Goal: Task Accomplishment & Management: Complete application form

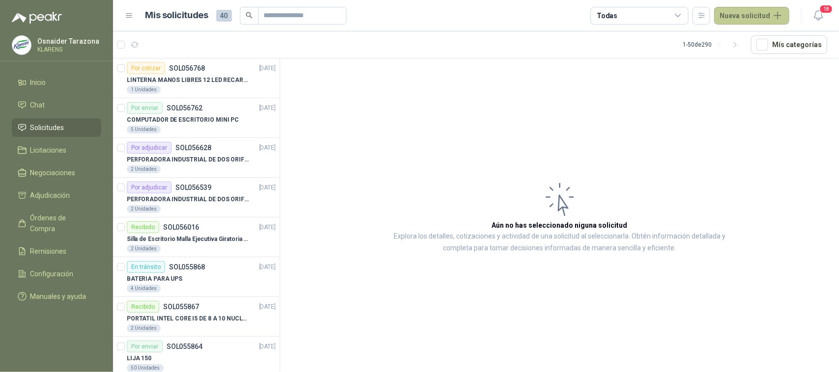
click at [745, 11] on button "Nueva solicitud" at bounding box center [751, 16] width 75 height 18
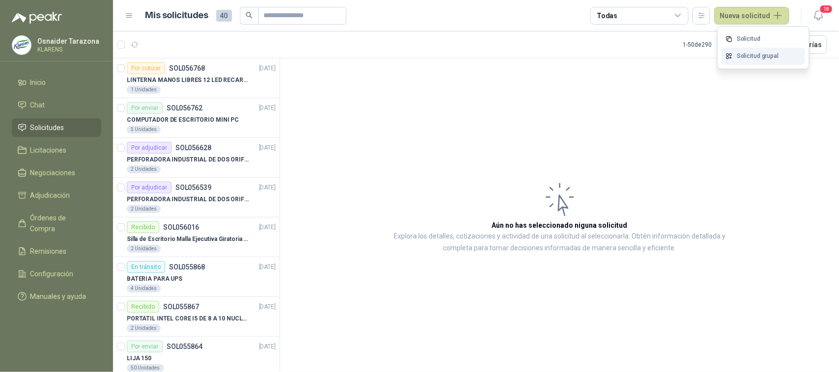
click at [732, 57] on icon at bounding box center [728, 56] width 7 height 7
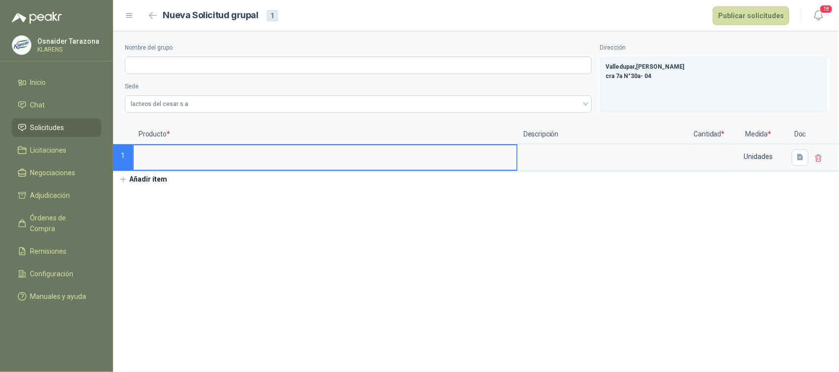
click at [229, 153] on input at bounding box center [325, 154] width 383 height 19
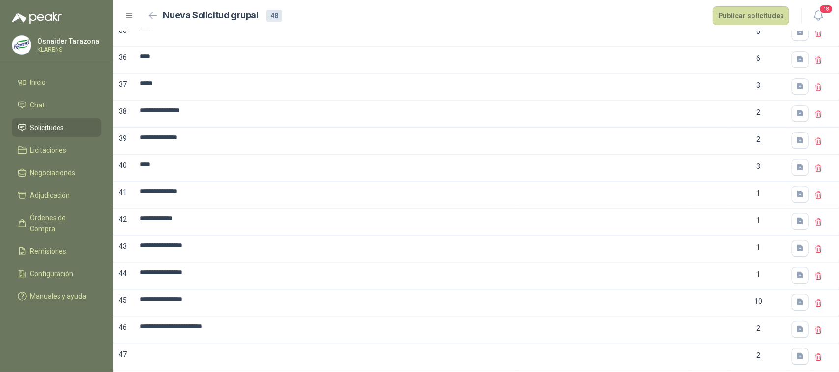
scroll to position [1101, 0]
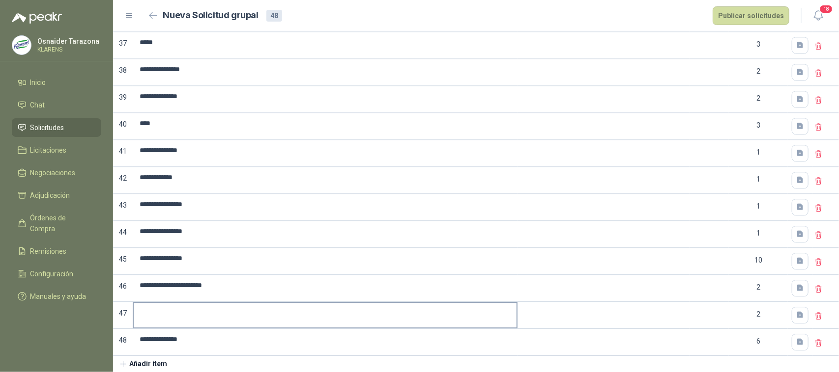
click at [280, 317] on input at bounding box center [325, 312] width 383 height 19
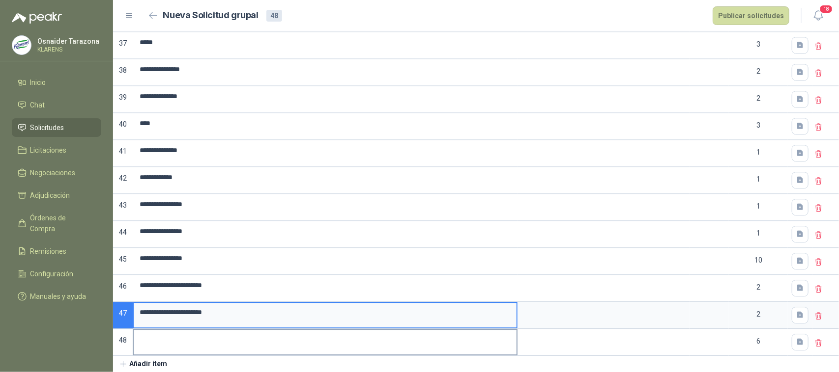
click at [199, 337] on input at bounding box center [325, 339] width 383 height 19
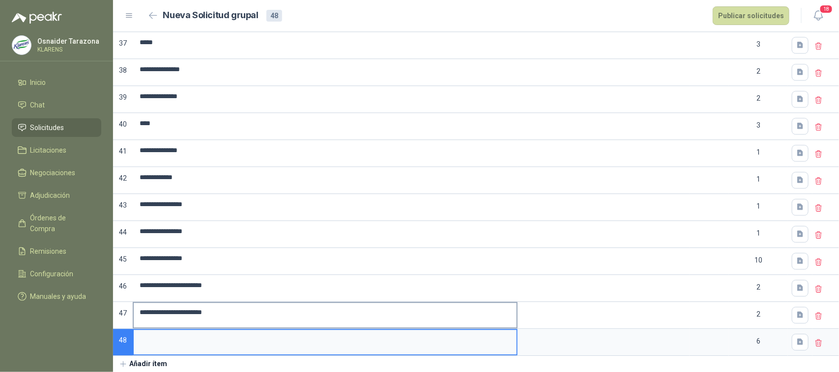
click at [276, 316] on input "**********" at bounding box center [325, 312] width 383 height 19
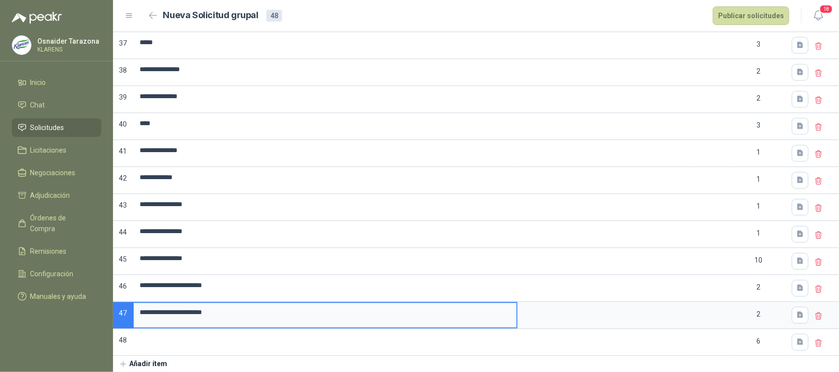
click at [45, 313] on menu "Osnaider [PERSON_NAME] Inicio Chat Solicitudes Licitaciones Negociaciones Adjud…" at bounding box center [56, 186] width 113 height 372
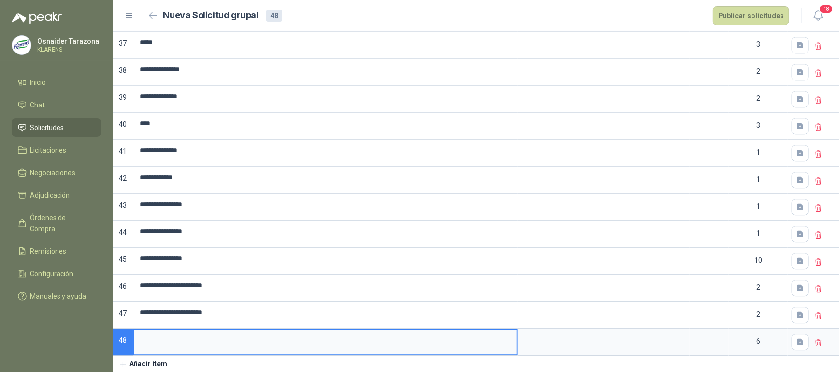
click at [218, 341] on input at bounding box center [325, 339] width 383 height 19
type input "*"
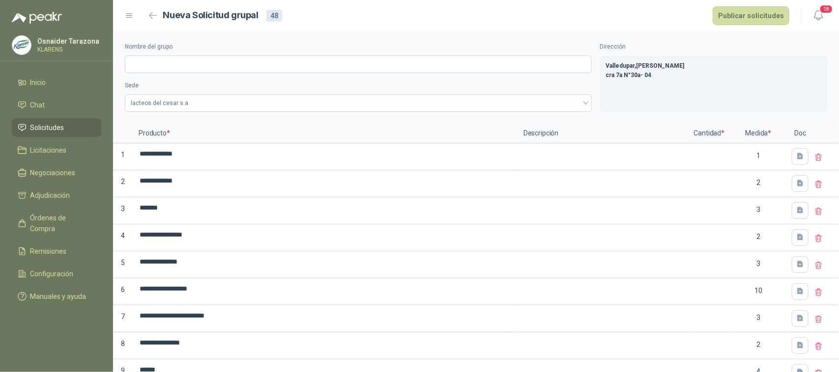
scroll to position [0, 0]
type input "**********"
click at [694, 157] on input at bounding box center [708, 154] width 37 height 19
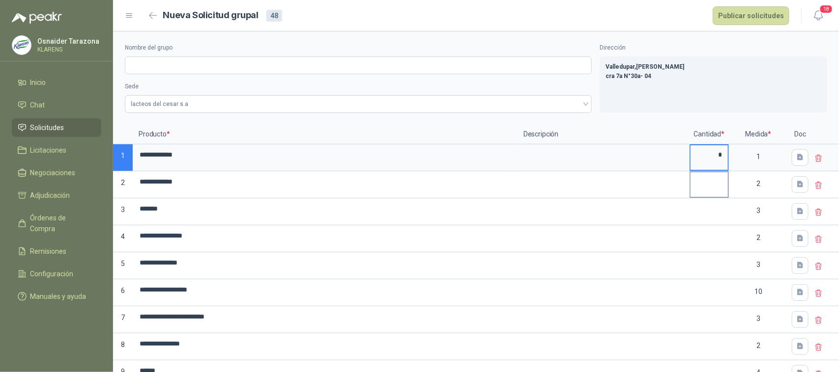
type input "*"
click at [698, 178] on input at bounding box center [708, 181] width 37 height 19
type input "*"
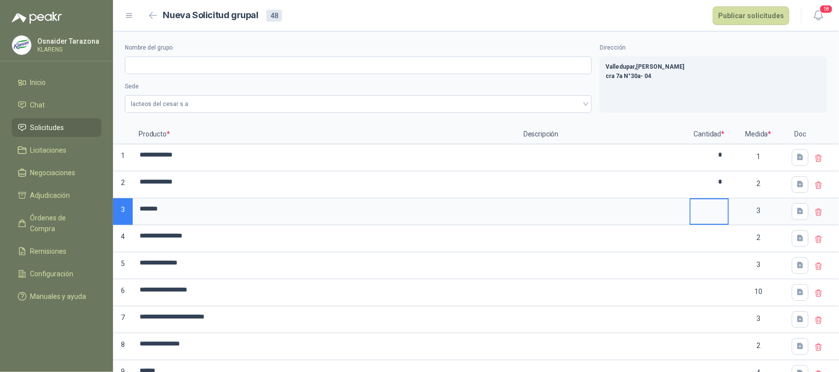
click at [710, 215] on input at bounding box center [708, 208] width 37 height 19
type input "*"
click at [714, 238] on input at bounding box center [708, 236] width 37 height 19
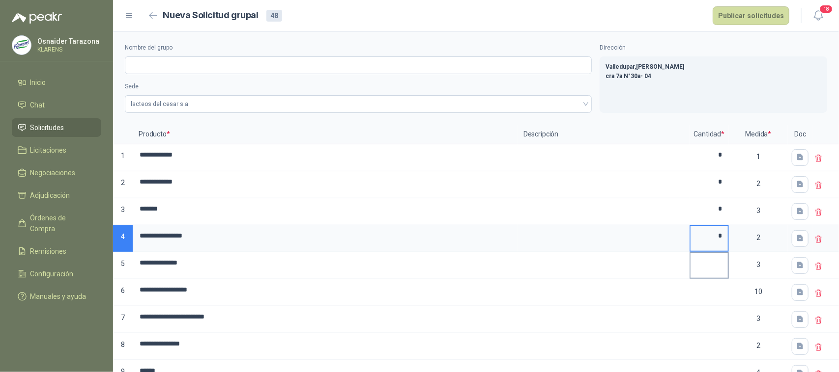
type input "*"
click at [717, 265] on input at bounding box center [708, 263] width 37 height 19
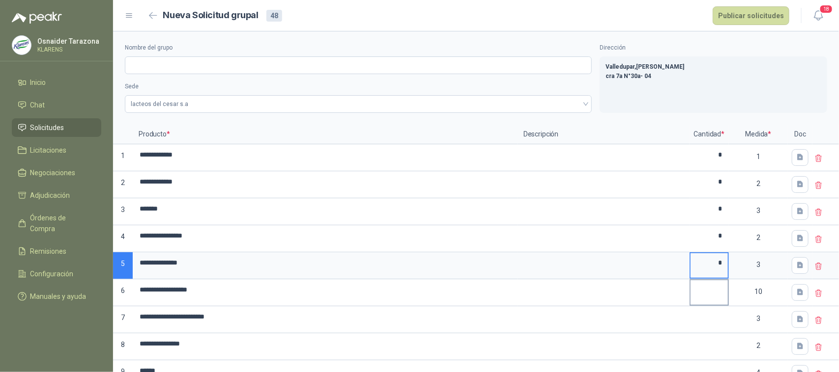
type input "*"
click at [714, 295] on input at bounding box center [708, 290] width 37 height 19
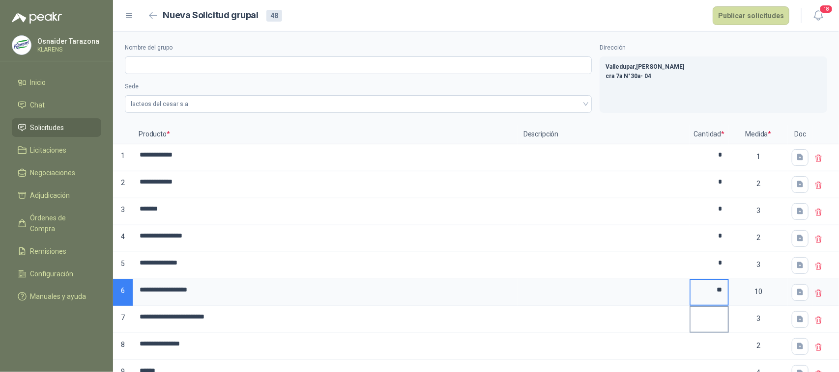
type input "**"
click at [711, 318] on input at bounding box center [708, 317] width 37 height 19
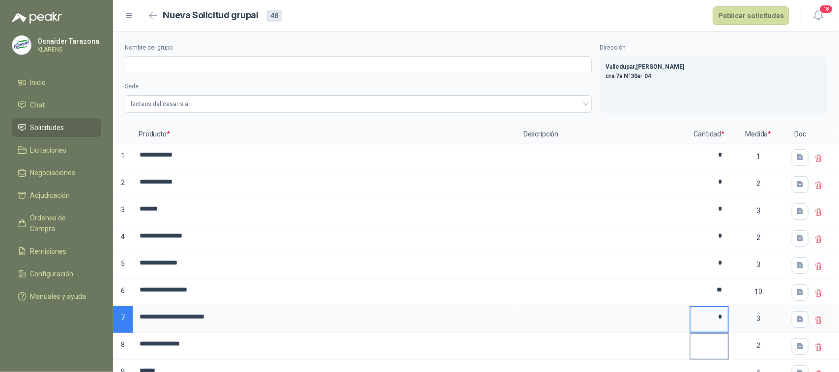
type input "*"
click at [713, 348] on input at bounding box center [708, 344] width 37 height 19
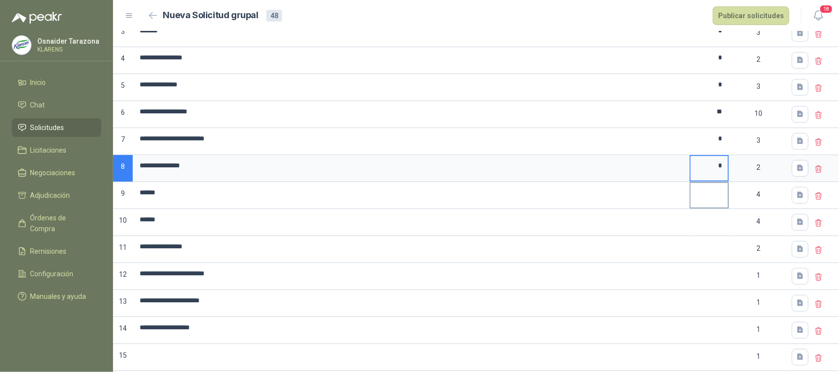
scroll to position [184, 0]
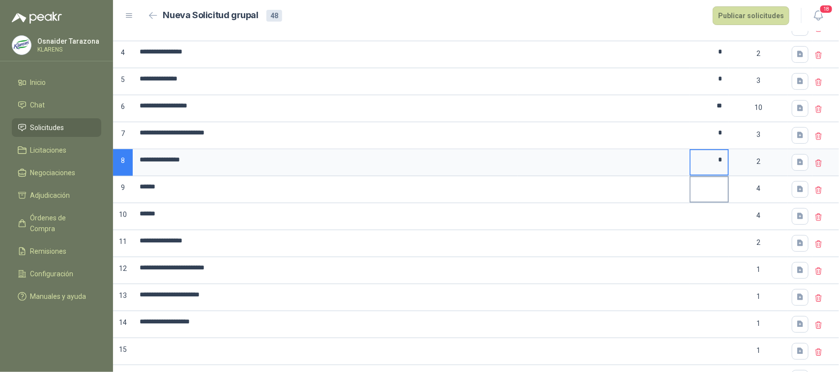
type input "*"
click at [701, 191] on input at bounding box center [708, 186] width 37 height 19
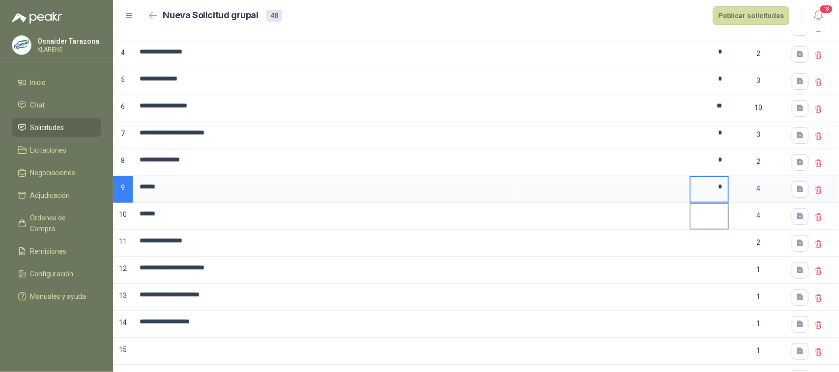
type input "*"
click at [706, 215] on input at bounding box center [708, 213] width 37 height 19
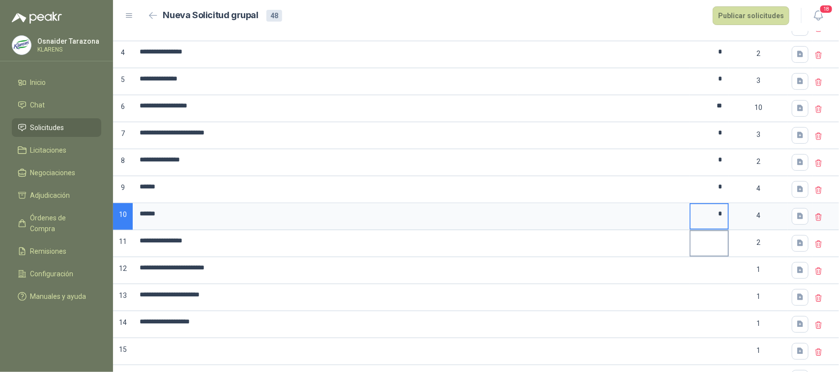
type input "*"
click at [710, 246] on input at bounding box center [708, 240] width 37 height 19
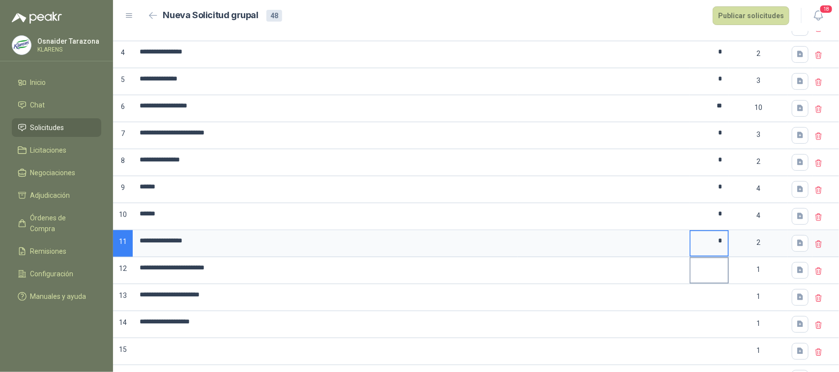
type input "*"
click at [709, 268] on input at bounding box center [708, 267] width 37 height 19
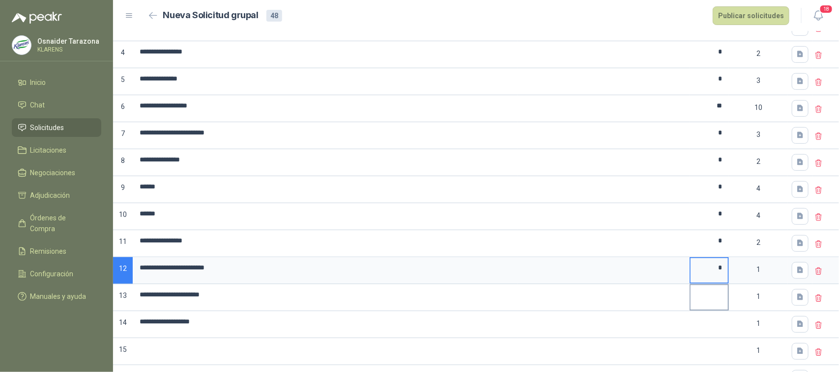
type input "*"
click at [715, 297] on input at bounding box center [708, 294] width 37 height 19
type input "*"
click at [706, 273] on input "*" at bounding box center [708, 267] width 37 height 19
type input "*"
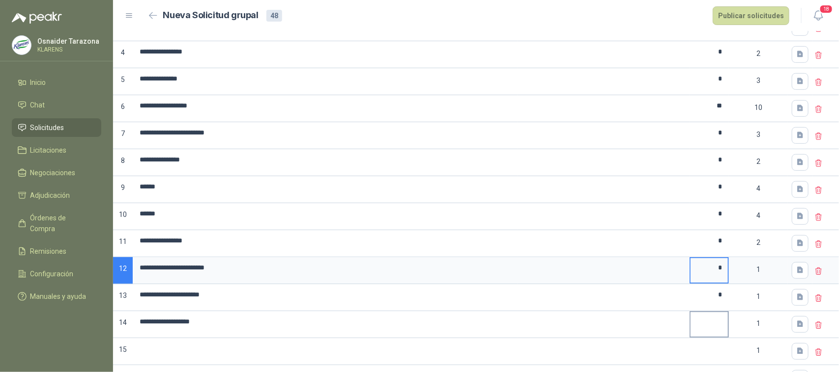
click at [709, 321] on input at bounding box center [708, 321] width 37 height 19
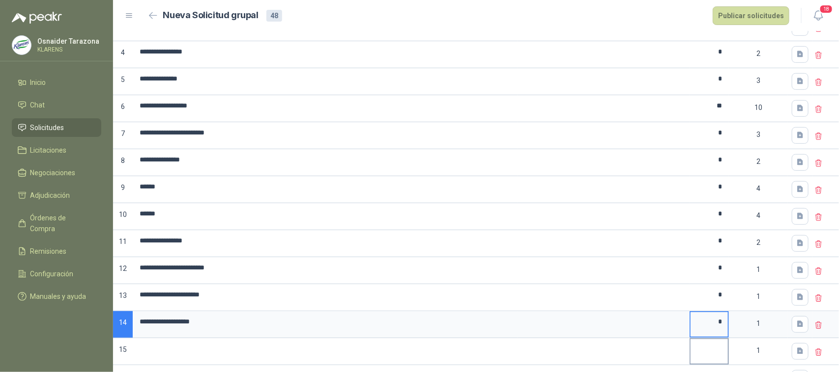
type input "*"
click at [714, 350] on input at bounding box center [708, 349] width 37 height 19
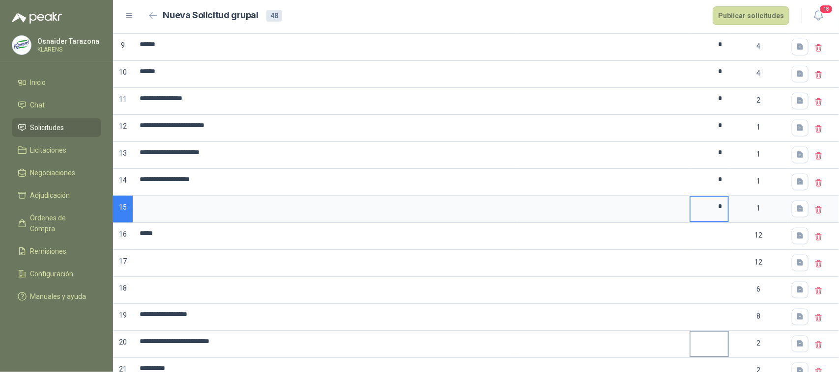
scroll to position [369, 0]
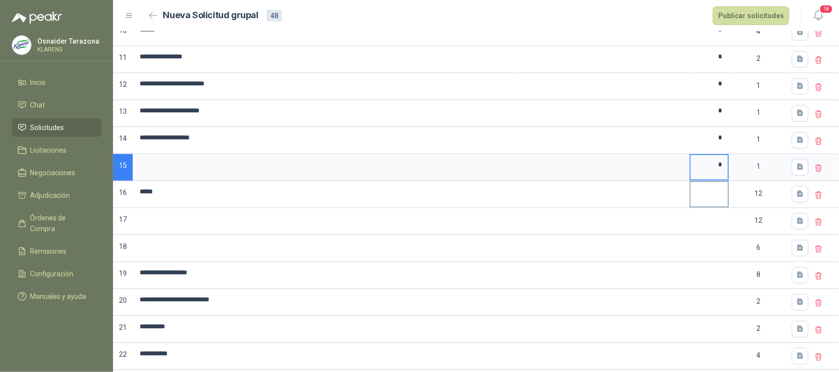
type input "*"
click at [713, 195] on input at bounding box center [708, 191] width 37 height 19
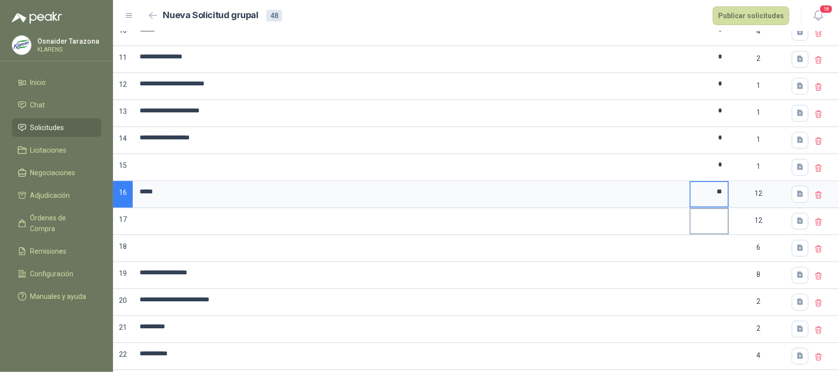
type input "**"
click at [710, 228] on input at bounding box center [708, 218] width 37 height 19
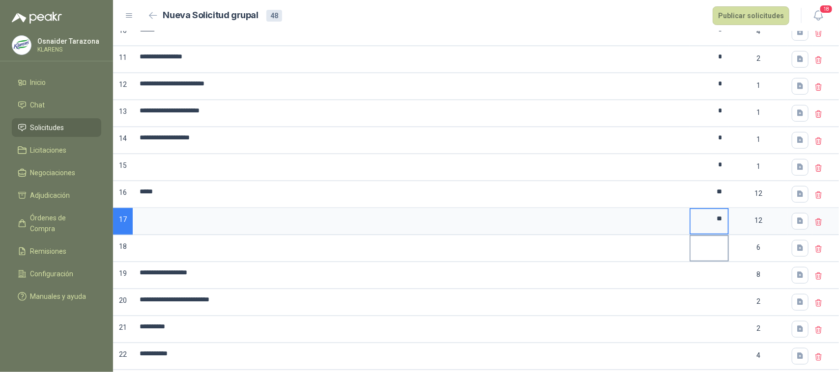
type input "**"
click at [709, 255] on input at bounding box center [708, 245] width 37 height 19
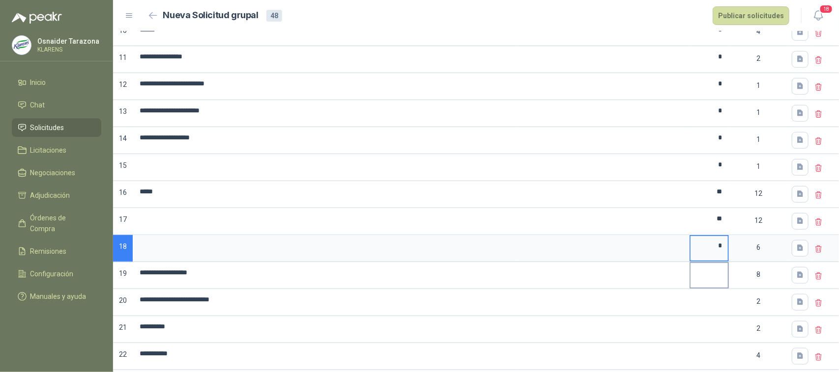
type input "*"
click at [713, 276] on input at bounding box center [708, 272] width 37 height 19
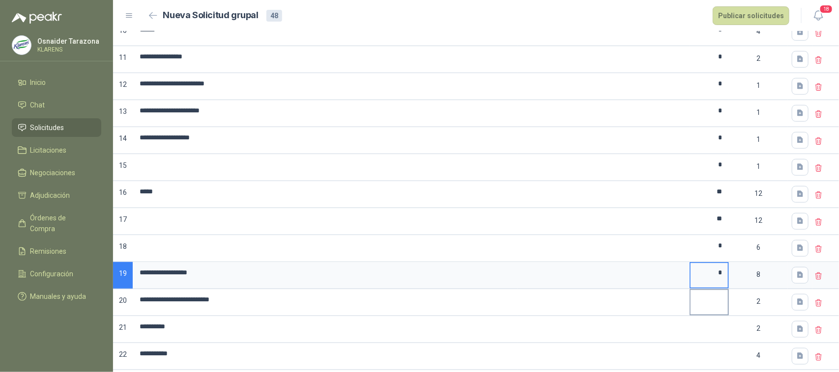
type input "*"
click at [716, 304] on input at bounding box center [708, 299] width 37 height 19
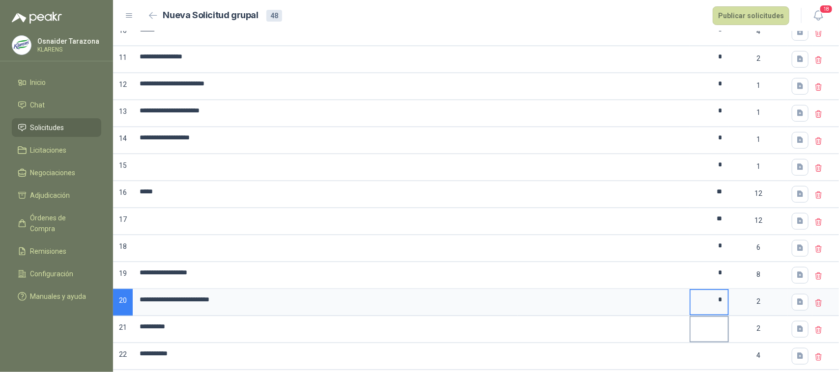
type input "*"
click at [716, 332] on input at bounding box center [708, 326] width 37 height 19
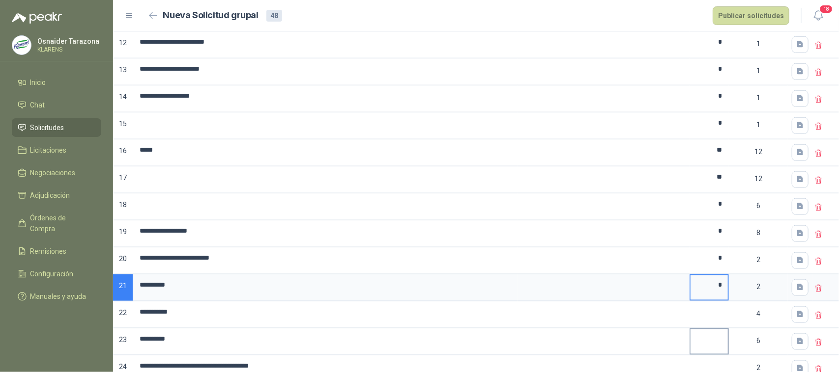
scroll to position [430, 0]
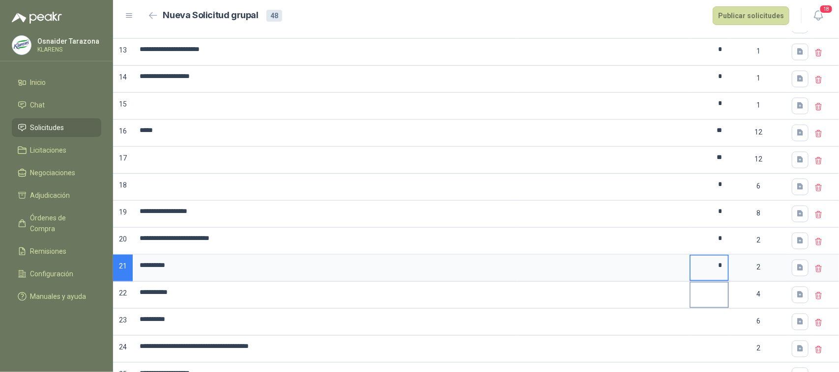
type input "*"
click at [708, 302] on input at bounding box center [708, 292] width 37 height 19
type input "*"
click at [711, 329] on input at bounding box center [708, 319] width 37 height 19
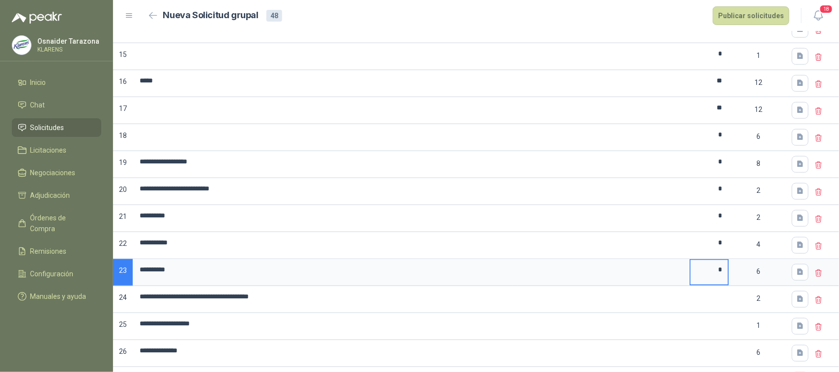
scroll to position [553, 0]
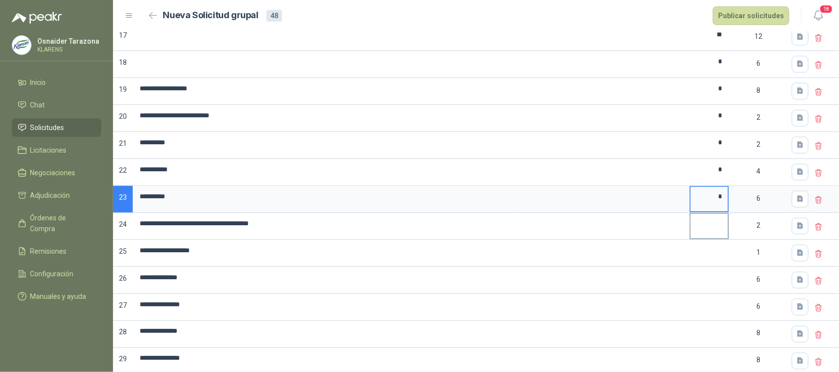
type input "*"
click at [718, 227] on input at bounding box center [708, 223] width 37 height 19
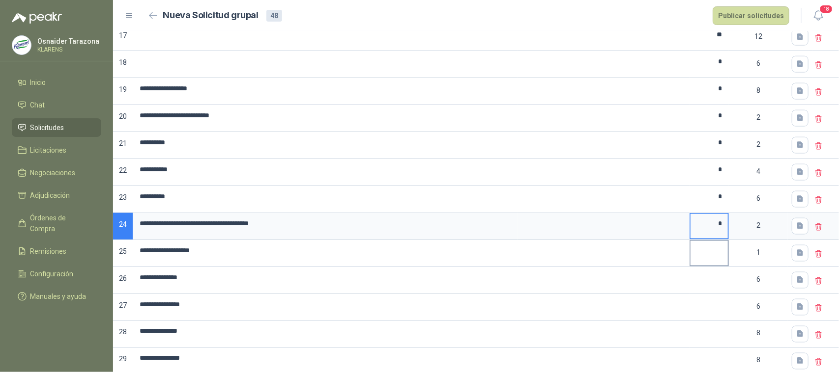
type input "*"
click at [710, 260] on input at bounding box center [708, 250] width 37 height 19
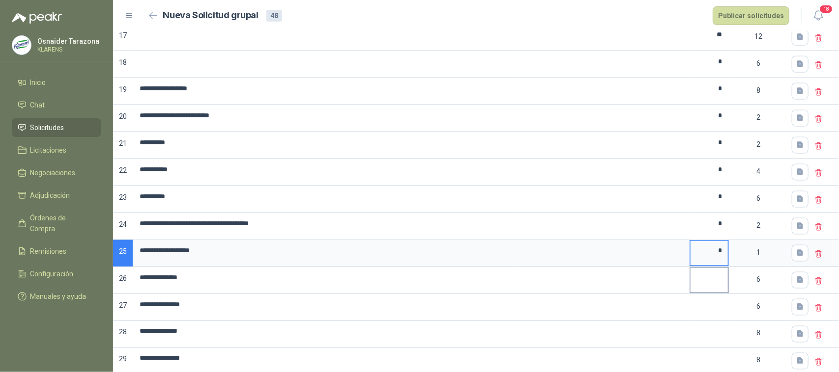
type input "*"
click at [715, 286] on input at bounding box center [708, 277] width 37 height 19
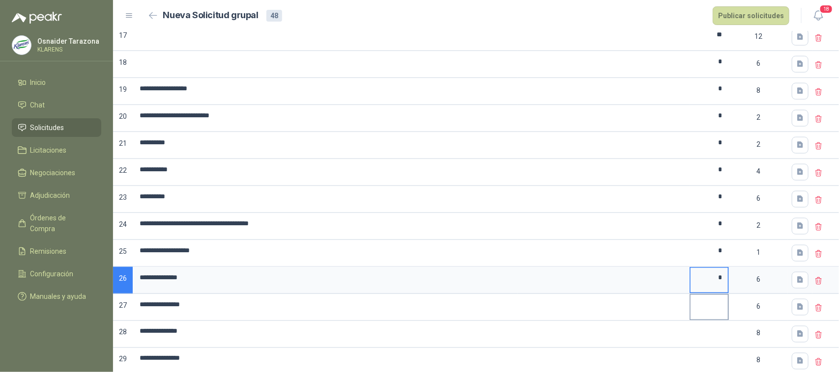
type input "*"
click at [714, 313] on input at bounding box center [708, 304] width 37 height 19
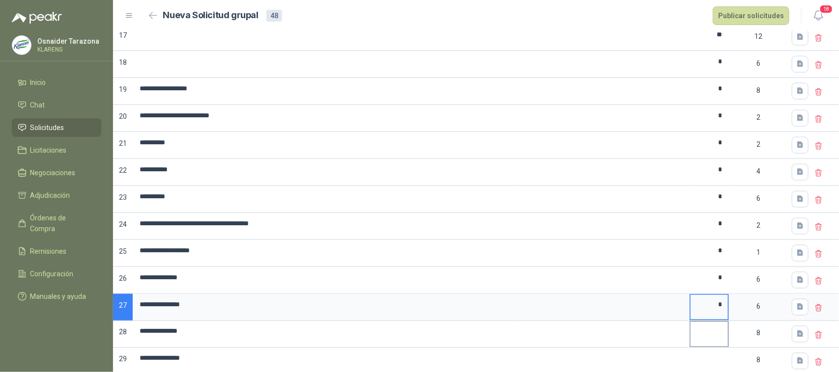
type input "*"
click at [706, 338] on input at bounding box center [708, 331] width 37 height 19
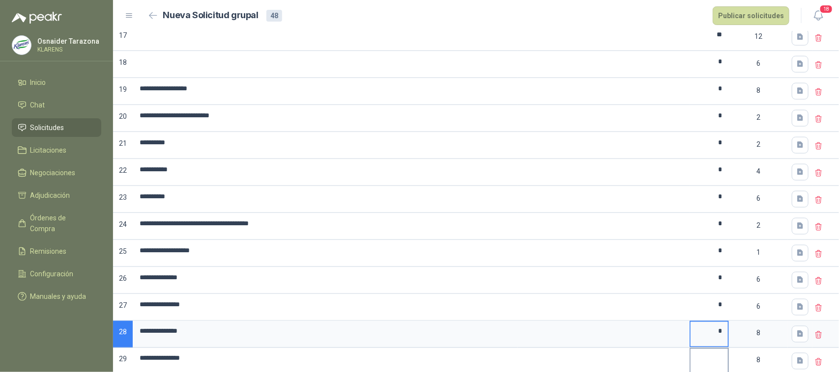
type input "*"
click at [711, 363] on input at bounding box center [708, 358] width 37 height 19
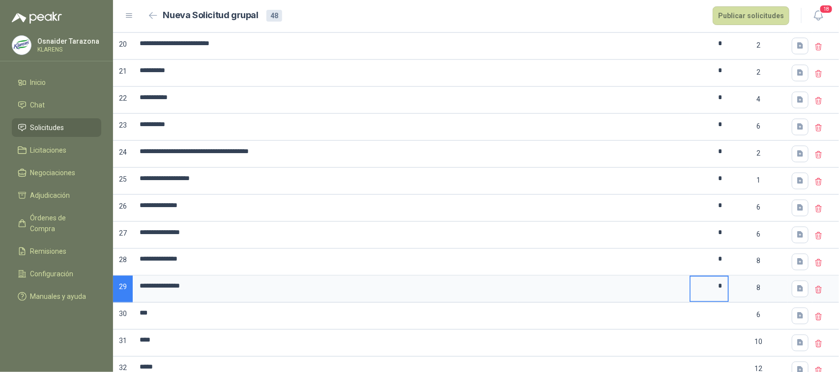
scroll to position [676, 0]
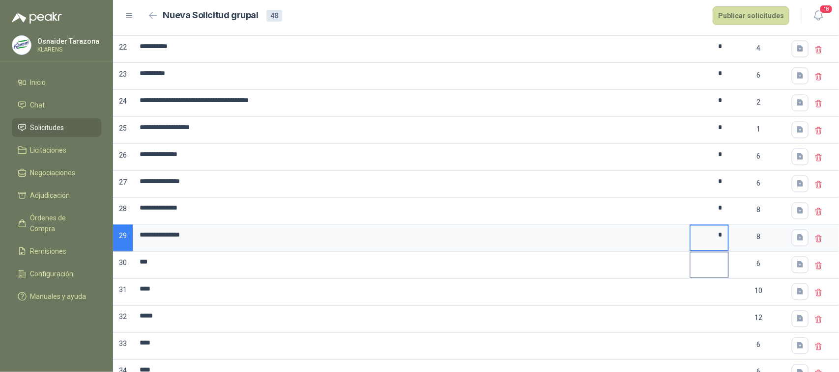
type input "*"
click at [708, 272] on input at bounding box center [708, 262] width 37 height 19
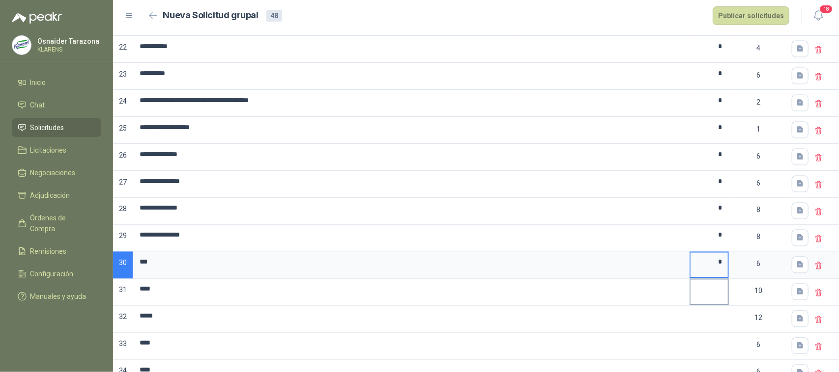
type input "*"
click at [708, 299] on input at bounding box center [708, 289] width 37 height 19
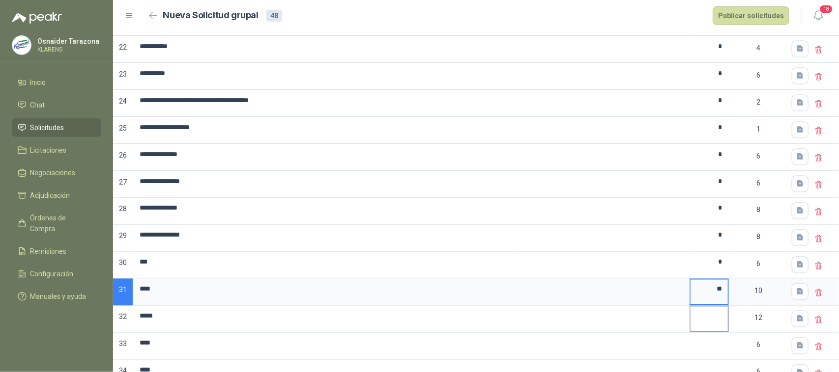
type input "**"
click at [709, 325] on input at bounding box center [708, 316] width 37 height 19
click at [704, 326] on input "*" at bounding box center [708, 316] width 37 height 19
click at [715, 325] on input "*" at bounding box center [708, 316] width 37 height 19
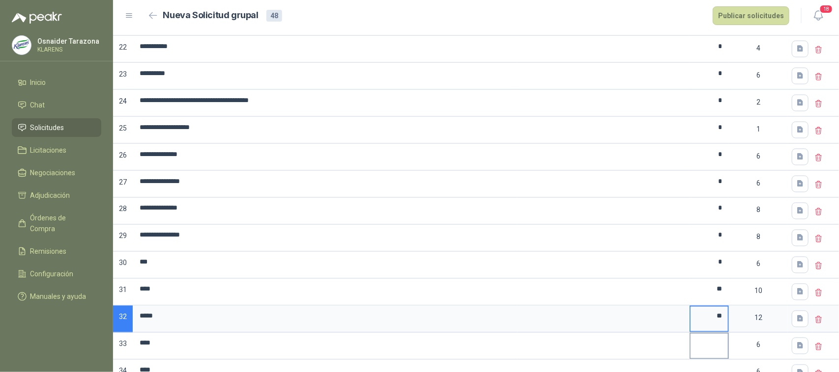
type input "**"
click at [709, 352] on input at bounding box center [708, 343] width 37 height 19
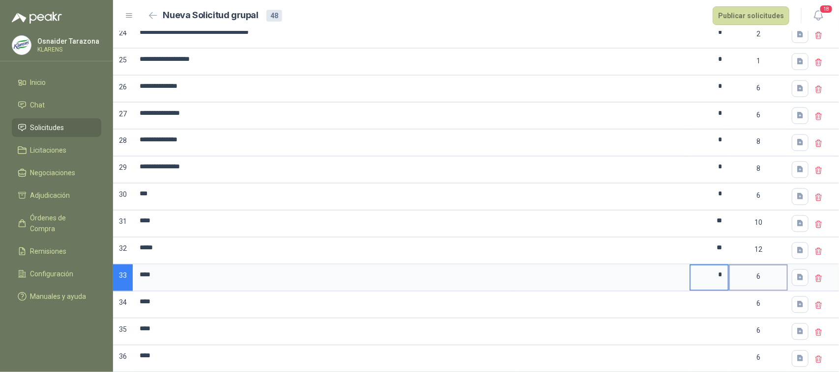
scroll to position [799, 0]
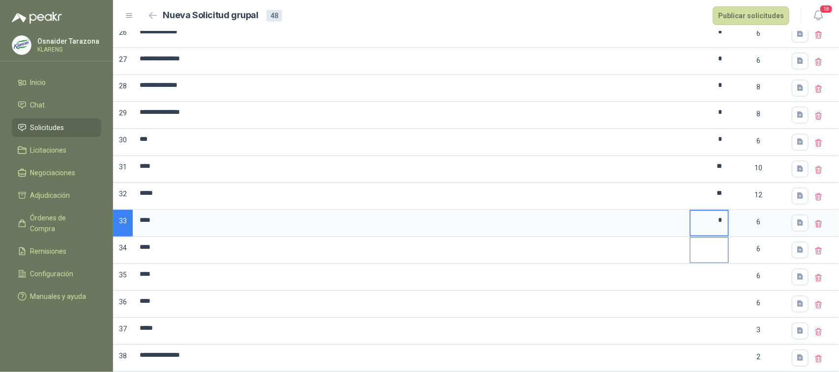
type input "*"
click at [691, 255] on input at bounding box center [708, 247] width 37 height 19
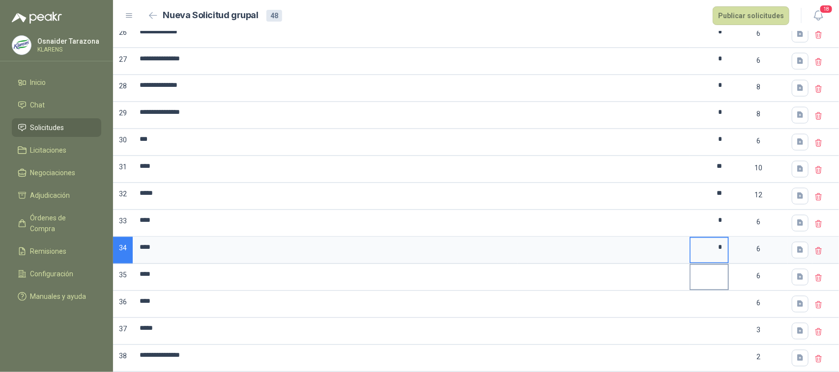
type input "*"
click at [707, 284] on input at bounding box center [708, 274] width 37 height 19
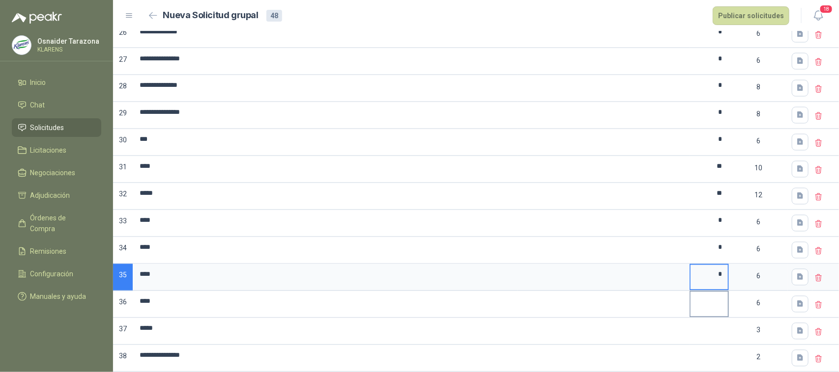
type input "*"
click at [711, 310] on input at bounding box center [708, 301] width 37 height 19
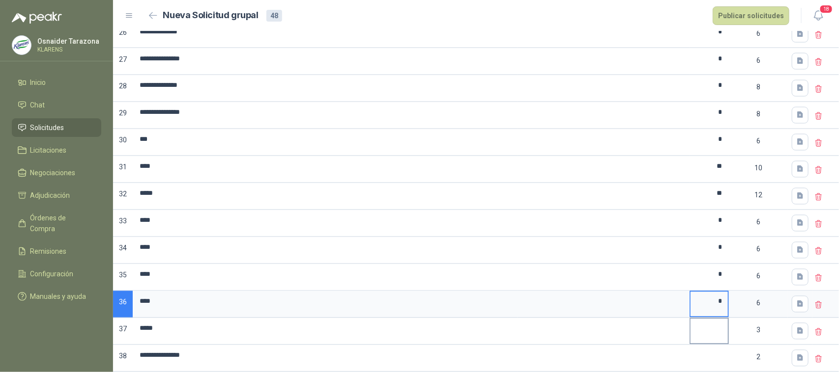
type input "*"
click at [715, 334] on input at bounding box center [708, 328] width 37 height 19
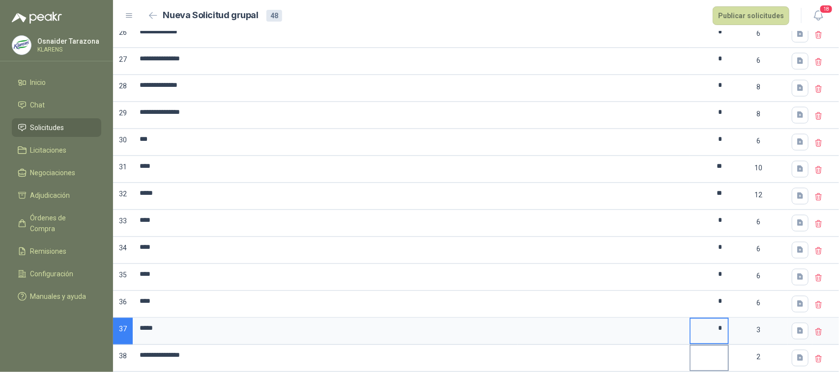
type input "*"
click at [713, 363] on input at bounding box center [708, 355] width 37 height 19
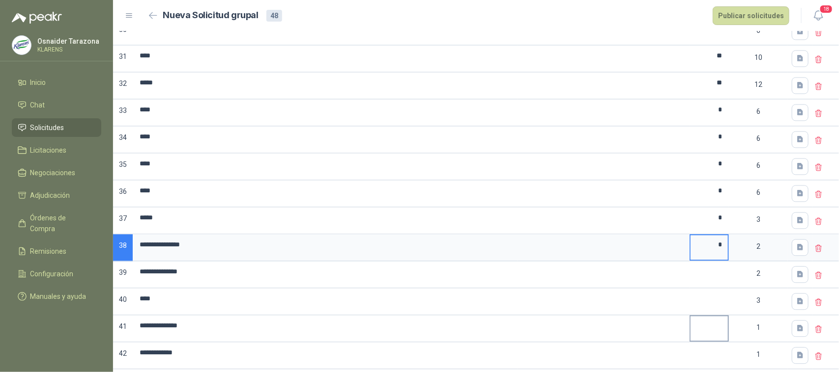
scroll to position [922, 0]
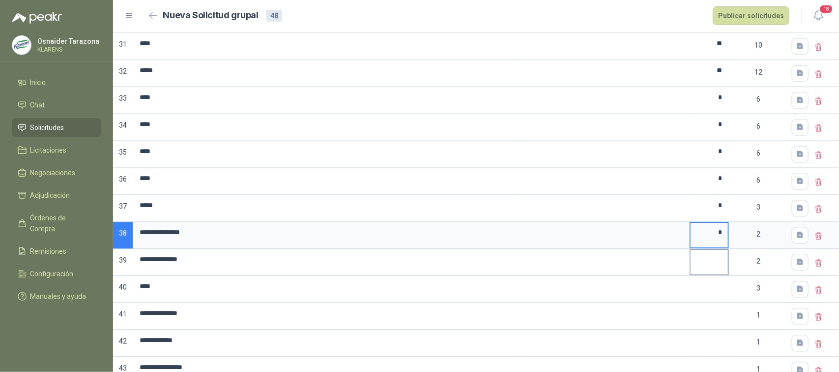
type input "*"
click at [702, 269] on input at bounding box center [708, 259] width 37 height 19
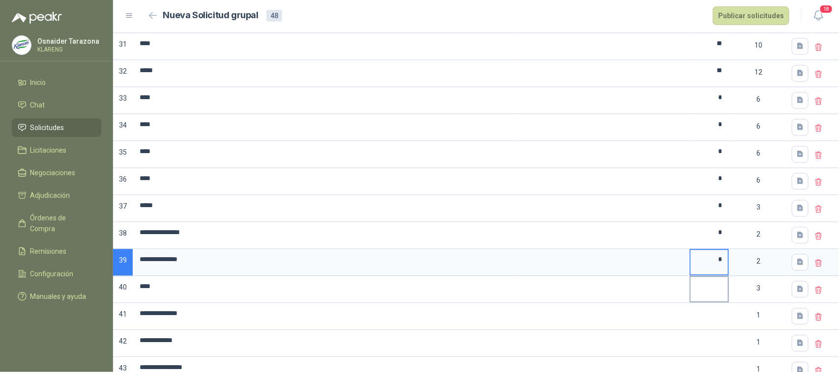
type input "*"
click at [702, 296] on input at bounding box center [708, 286] width 37 height 19
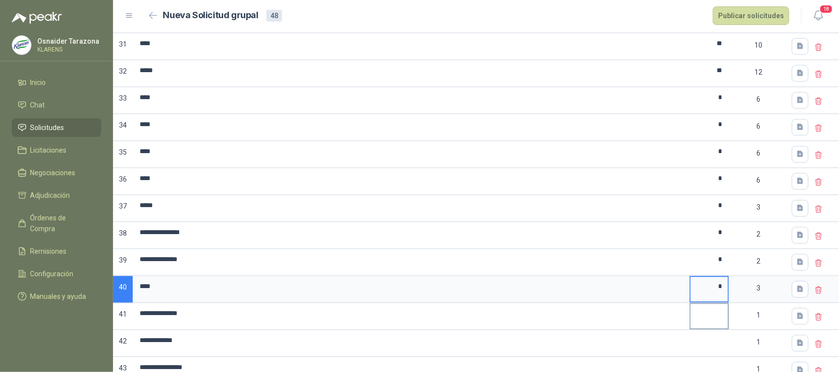
type input "*"
click at [702, 323] on input at bounding box center [708, 313] width 37 height 19
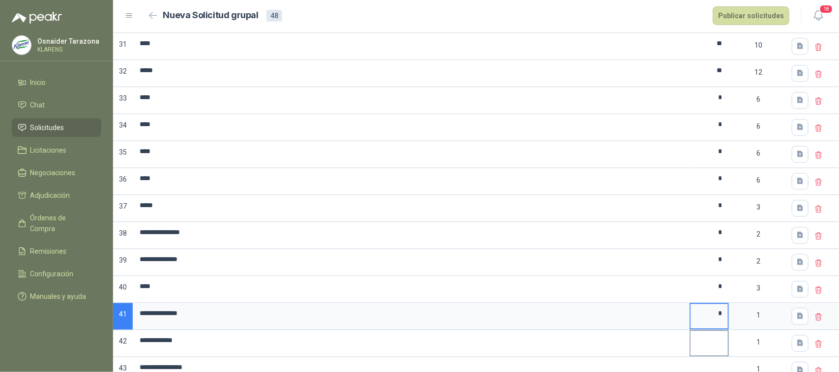
type input "*"
click at [710, 350] on input at bounding box center [708, 340] width 37 height 19
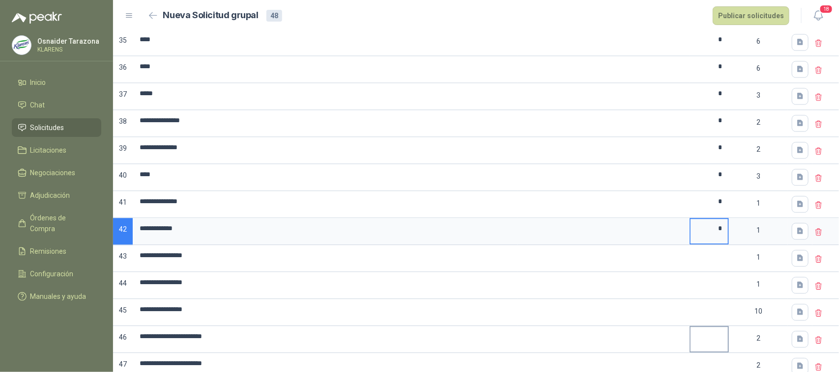
scroll to position [1045, 0]
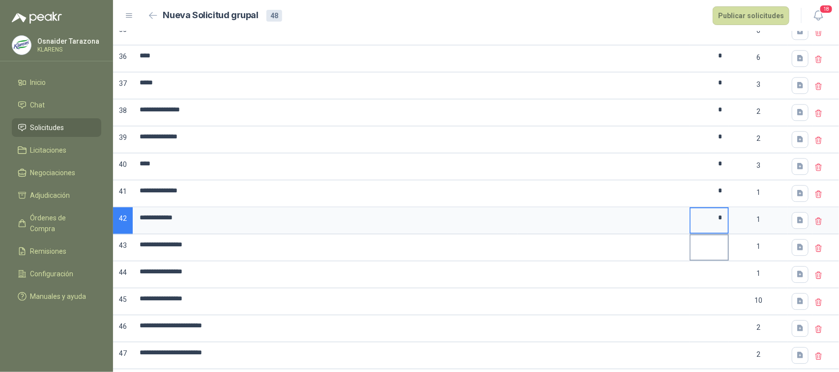
type input "*"
click at [708, 255] on input at bounding box center [708, 244] width 37 height 19
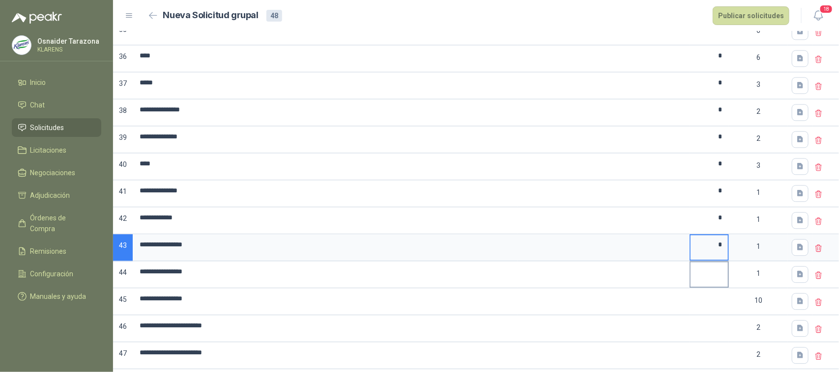
type input "*"
drag, startPoint x: 708, startPoint y: 297, endPoint x: 709, endPoint y: 292, distance: 5.1
click at [708, 287] on label at bounding box center [708, 274] width 37 height 25
click at [709, 282] on input at bounding box center [708, 271] width 37 height 19
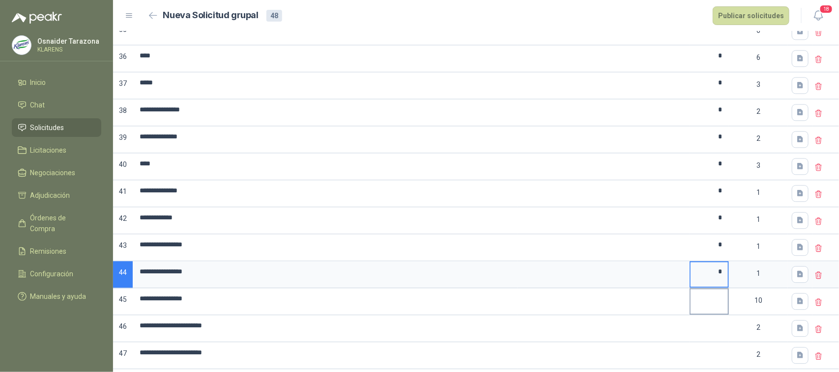
type input "*"
click at [712, 309] on input at bounding box center [708, 298] width 37 height 19
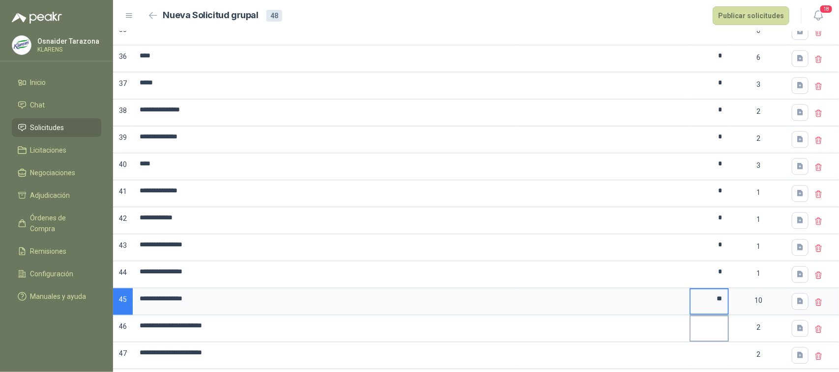
type input "**"
click at [715, 336] on input at bounding box center [708, 325] width 37 height 19
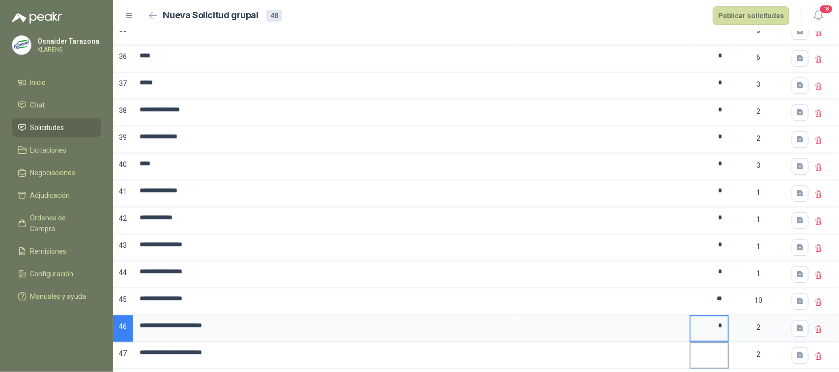
type input "*"
click at [713, 360] on input at bounding box center [708, 352] width 37 height 19
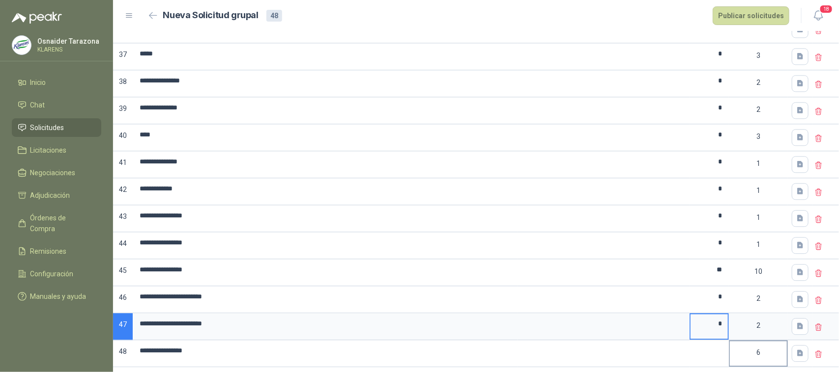
scroll to position [1101, 0]
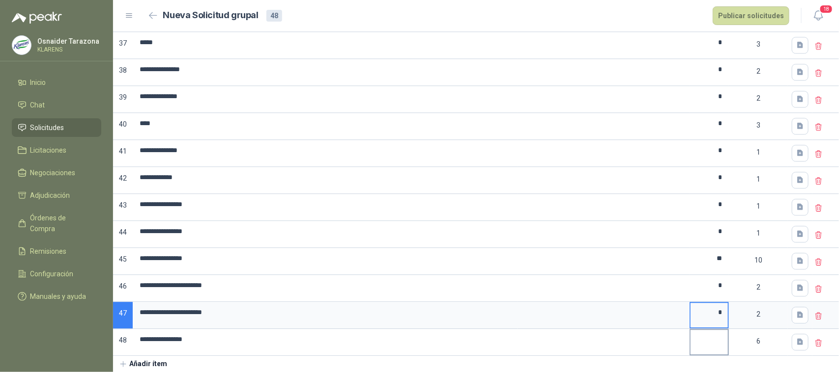
type input "*"
click at [711, 337] on input at bounding box center [708, 339] width 37 height 19
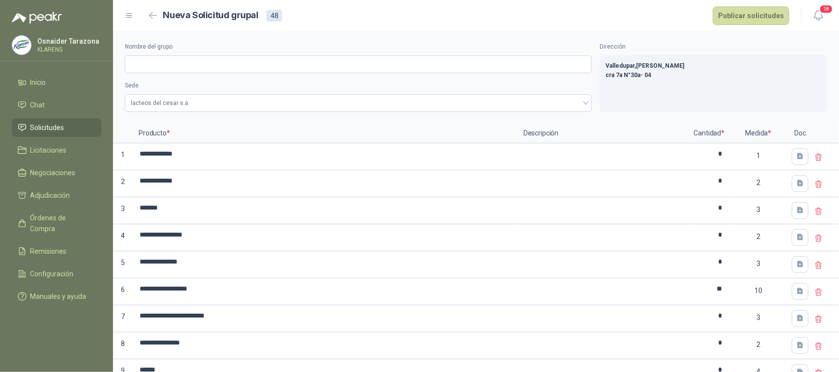
scroll to position [0, 0]
type input "*"
click at [753, 150] on div "1" at bounding box center [758, 156] width 57 height 23
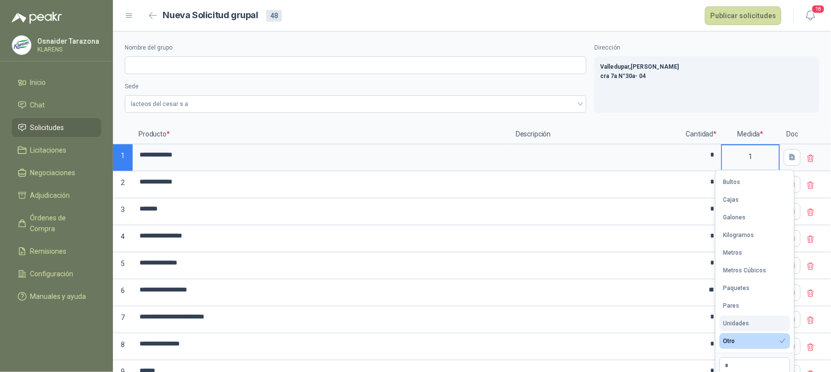
click at [745, 320] on div "Unidades" at bounding box center [737, 323] width 26 height 7
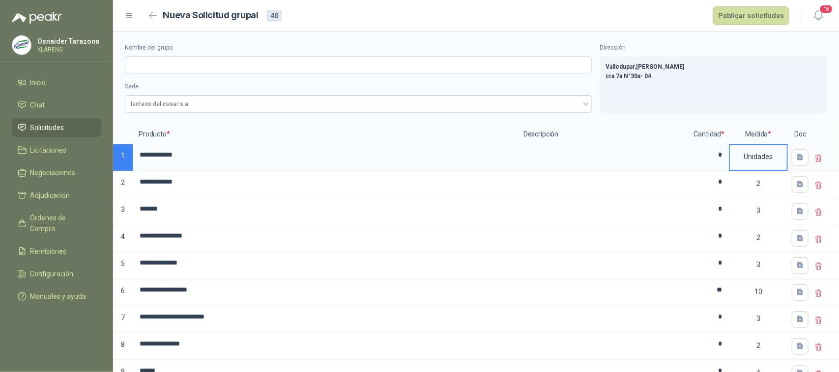
click at [766, 158] on div "Unidades" at bounding box center [758, 156] width 57 height 23
drag, startPoint x: 743, startPoint y: 212, endPoint x: 740, endPoint y: 198, distance: 15.0
click at [743, 212] on button "Galones" at bounding box center [752, 218] width 51 height 16
click at [742, 178] on div "2" at bounding box center [758, 183] width 57 height 23
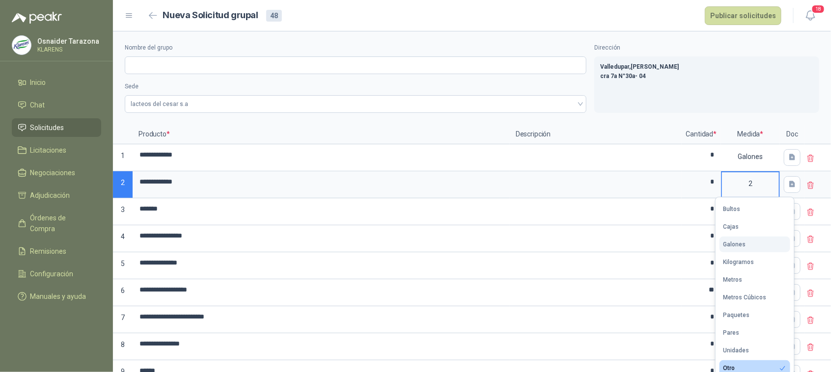
click at [736, 242] on div "Galones" at bounding box center [735, 244] width 23 height 7
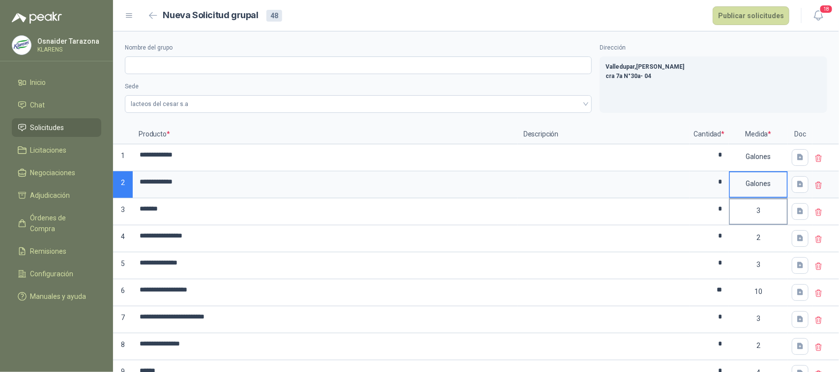
click at [738, 212] on div "3" at bounding box center [758, 210] width 57 height 23
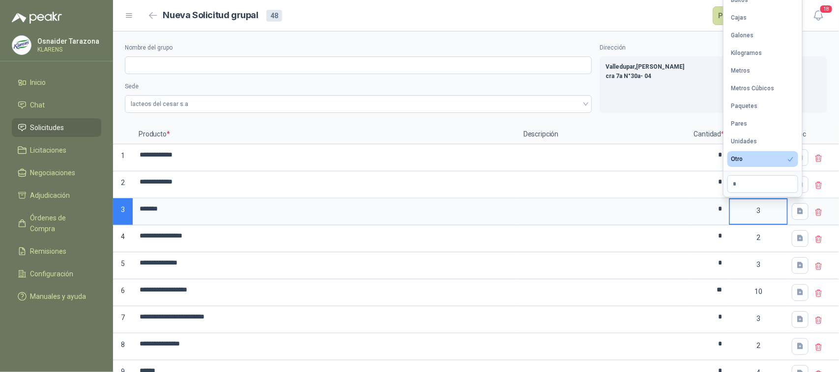
click at [760, 141] on button "Unidades" at bounding box center [762, 142] width 71 height 16
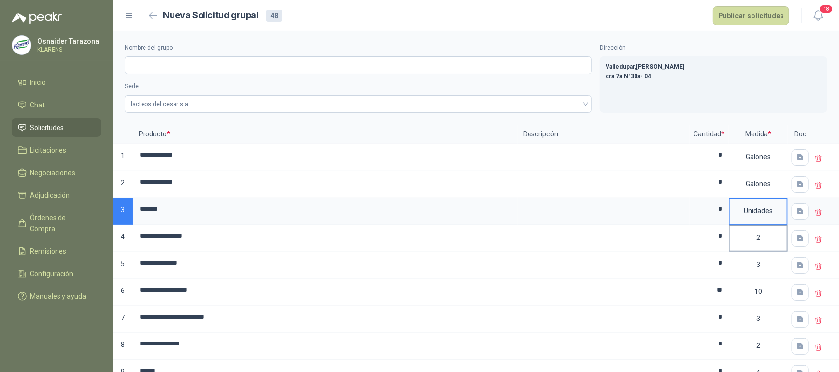
click at [761, 242] on div "2" at bounding box center [758, 238] width 57 height 23
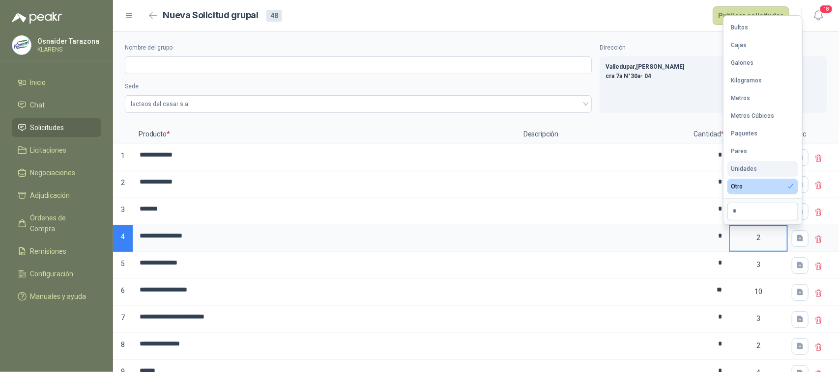
click at [757, 173] on button "Unidades" at bounding box center [762, 169] width 71 height 16
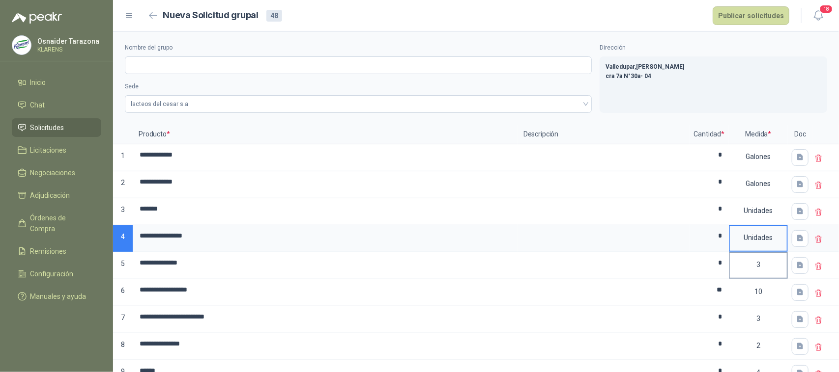
click at [745, 258] on div "3" at bounding box center [758, 265] width 57 height 23
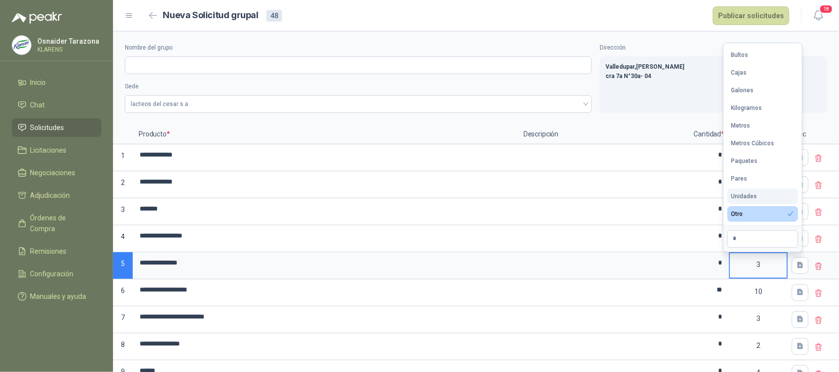
click at [749, 195] on div "Unidades" at bounding box center [744, 196] width 26 height 7
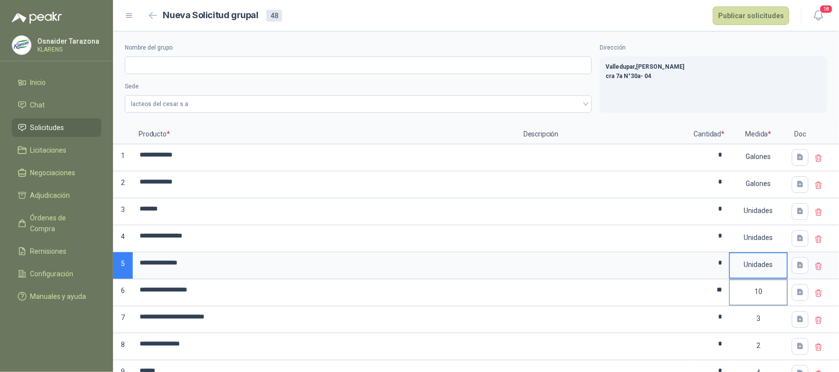
click at [749, 295] on div "10" at bounding box center [758, 292] width 57 height 23
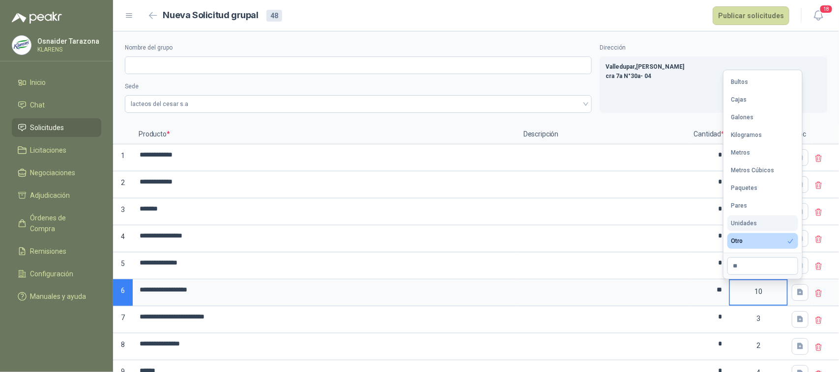
click at [748, 220] on div "Unidades" at bounding box center [744, 223] width 26 height 7
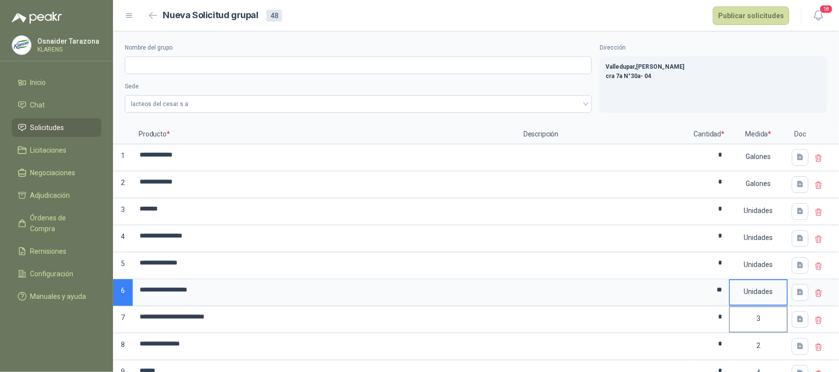
click at [756, 315] on div "3" at bounding box center [758, 319] width 57 height 23
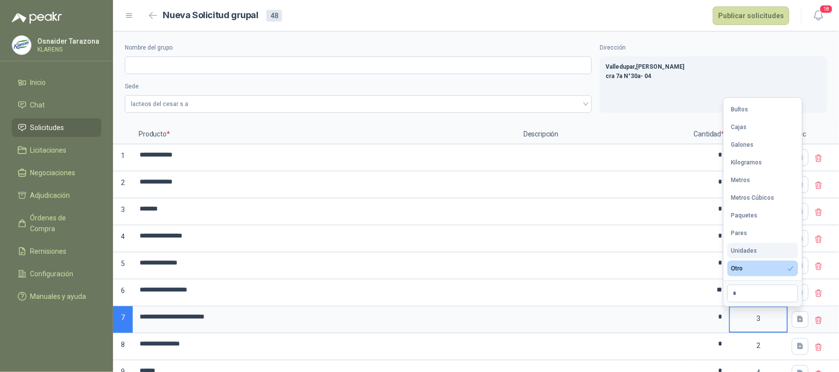
click at [753, 248] on div "Unidades" at bounding box center [744, 251] width 26 height 7
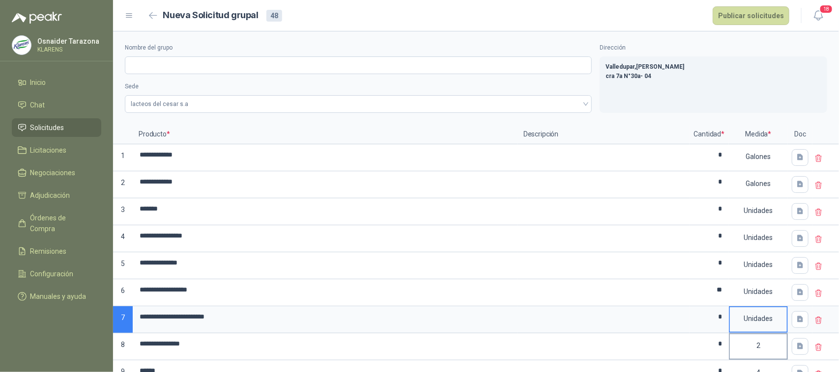
click at [761, 342] on div "2" at bounding box center [758, 346] width 57 height 23
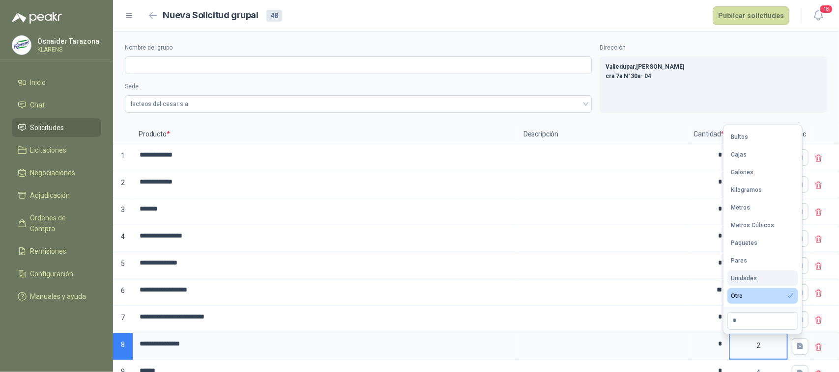
click at [758, 278] on button "Unidades" at bounding box center [762, 279] width 71 height 16
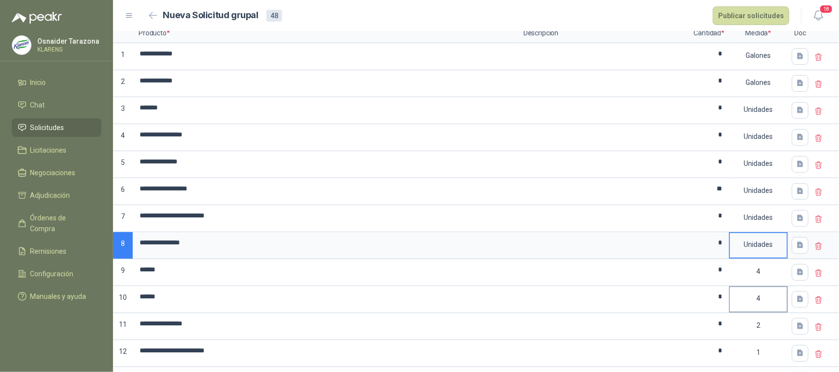
scroll to position [123, 0]
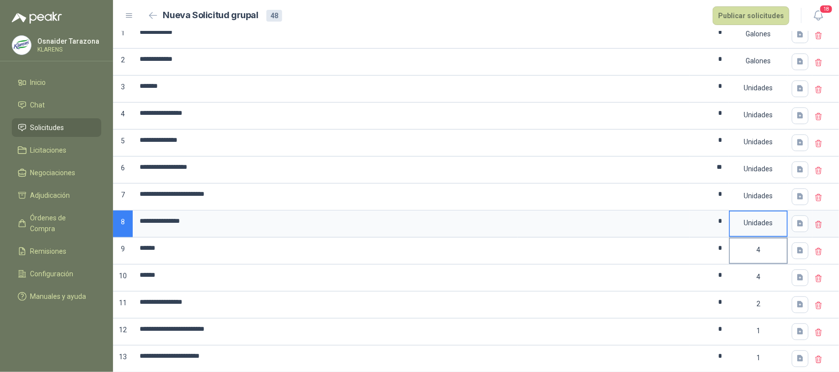
click at [762, 250] on div "4" at bounding box center [758, 250] width 57 height 23
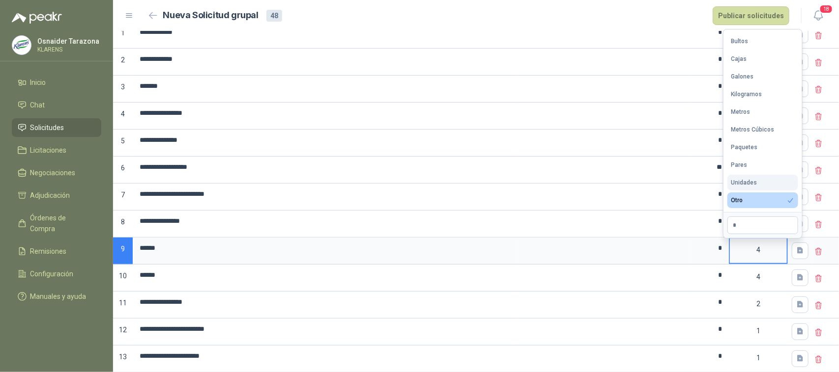
click at [757, 182] on button "Unidades" at bounding box center [762, 183] width 71 height 16
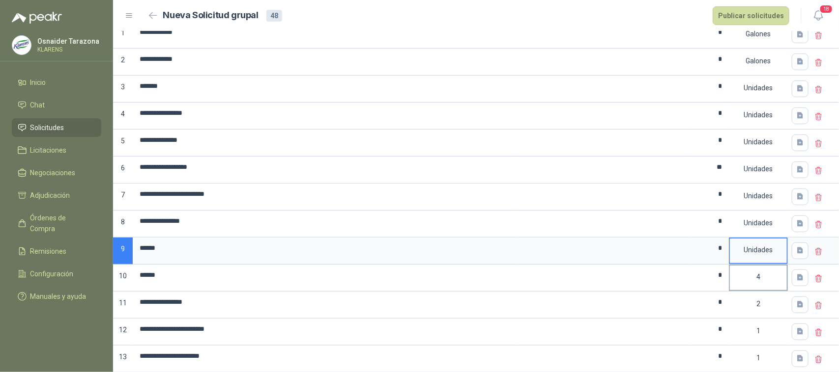
click at [763, 275] on div "4" at bounding box center [758, 277] width 57 height 23
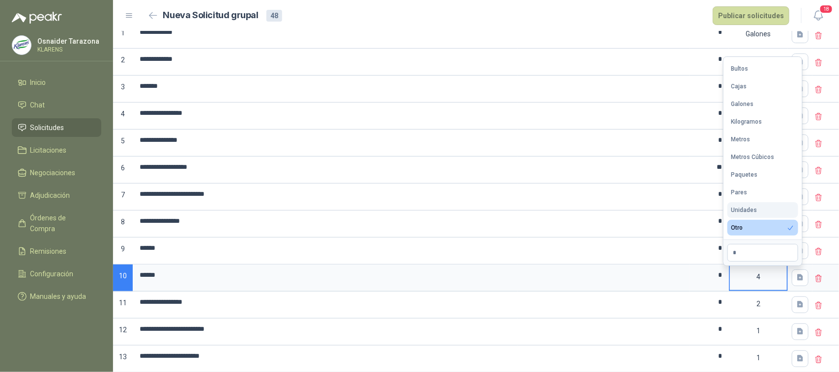
drag, startPoint x: 757, startPoint y: 209, endPoint x: 757, endPoint y: 224, distance: 14.7
click at [757, 210] on button "Unidades" at bounding box center [762, 210] width 71 height 16
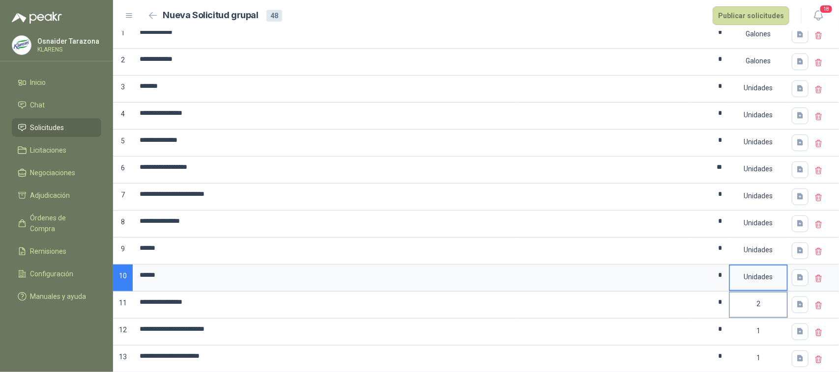
click at [757, 300] on div "2" at bounding box center [758, 304] width 57 height 23
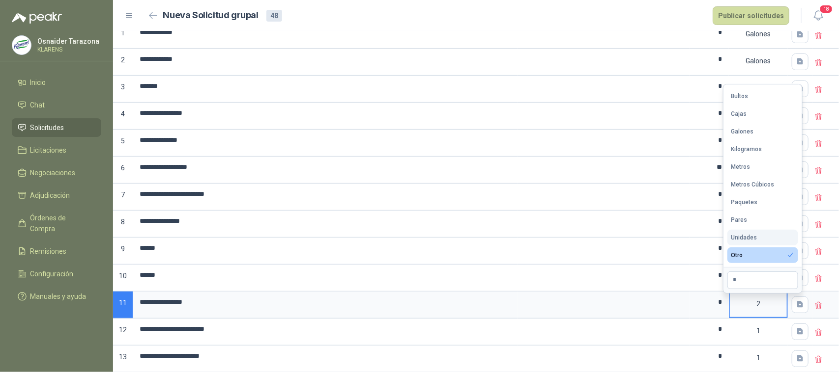
click at [748, 237] on div "Unidades" at bounding box center [744, 237] width 26 height 7
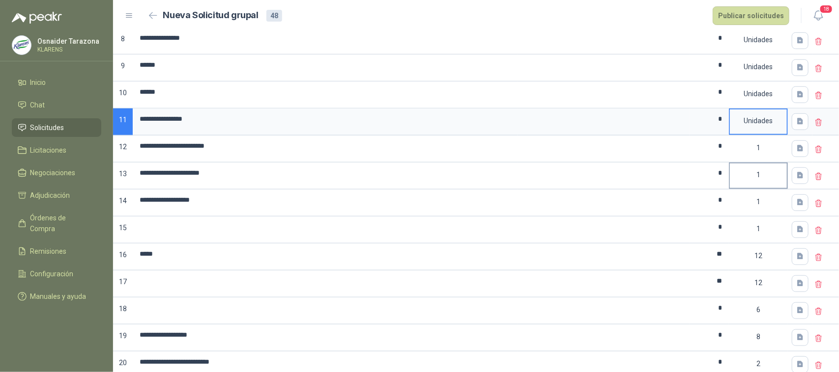
scroll to position [307, 0]
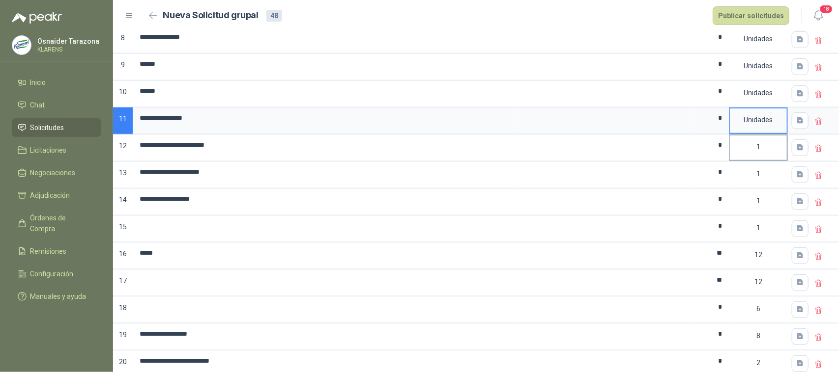
click at [737, 153] on div "1" at bounding box center [758, 147] width 57 height 23
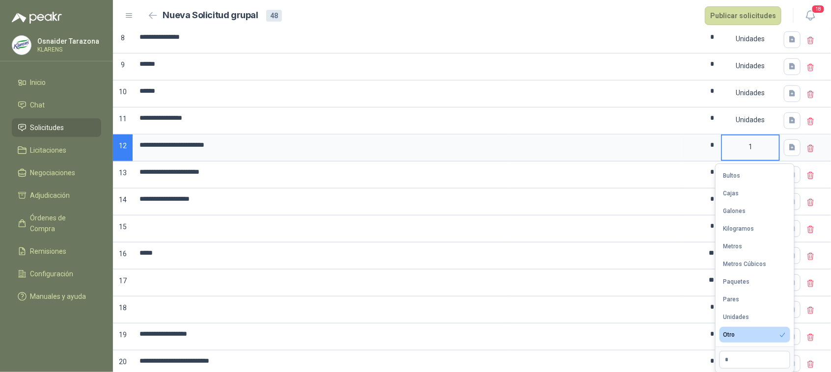
drag, startPoint x: 751, startPoint y: 312, endPoint x: 728, endPoint y: 235, distance: 81.0
click at [750, 311] on button "Unidades" at bounding box center [755, 318] width 71 height 16
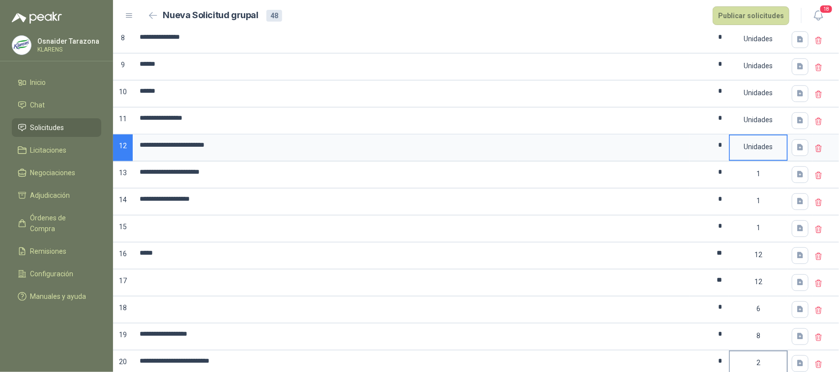
drag, startPoint x: 756, startPoint y: 366, endPoint x: 754, endPoint y: 358, distance: 8.5
click at [756, 365] on div "2" at bounding box center [758, 363] width 57 height 23
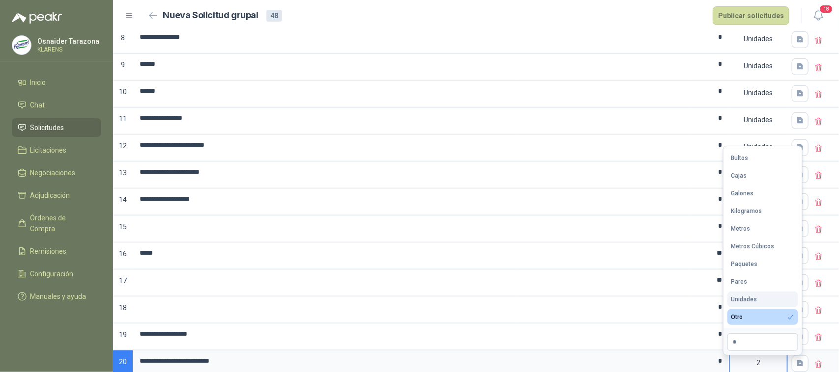
click at [755, 299] on div "Unidades" at bounding box center [744, 299] width 26 height 7
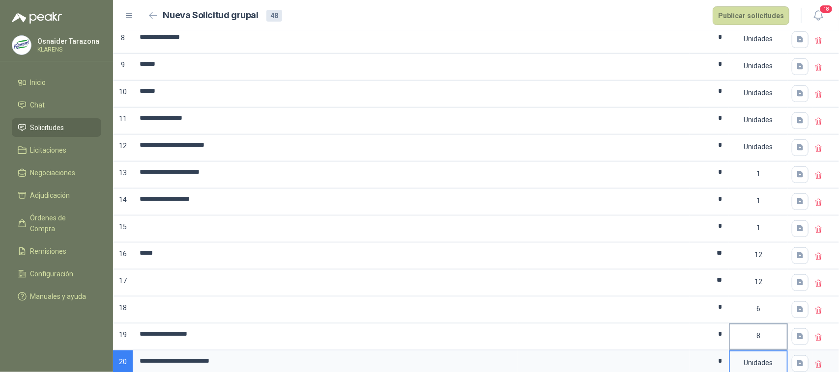
click at [754, 337] on div "8" at bounding box center [758, 336] width 57 height 23
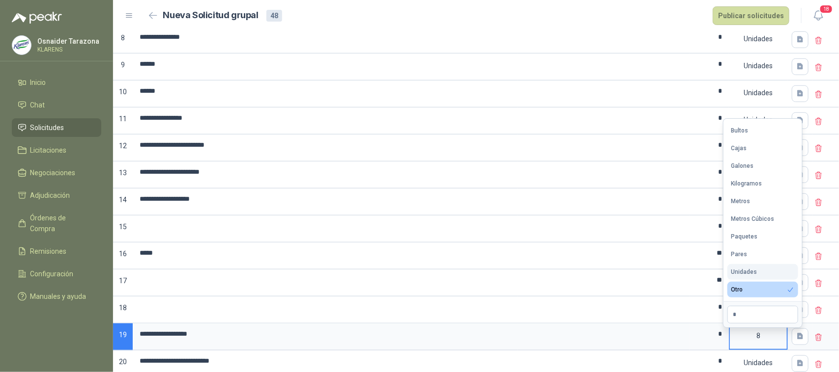
click at [755, 273] on div "Unidades" at bounding box center [744, 272] width 26 height 7
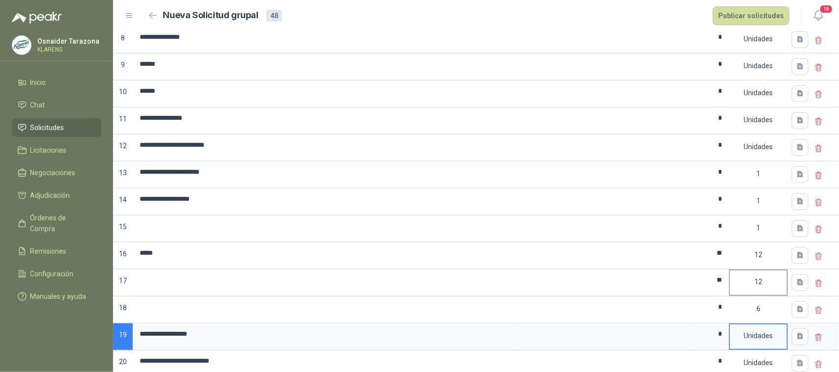
click at [752, 281] on div "12" at bounding box center [758, 282] width 57 height 23
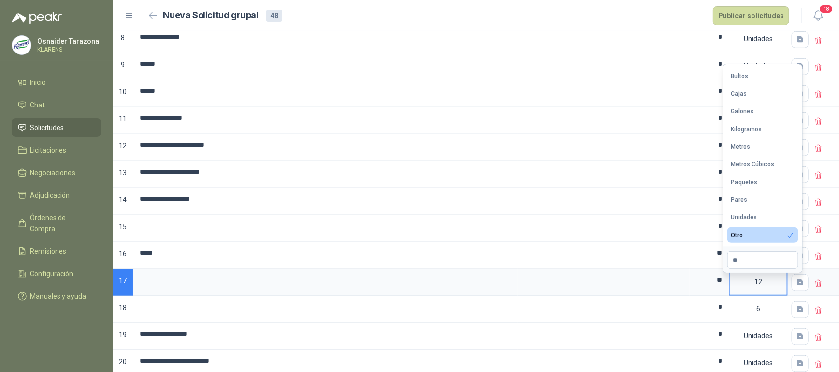
drag, startPoint x: 748, startPoint y: 215, endPoint x: 766, endPoint y: 234, distance: 27.1
click at [748, 215] on div "Unidades" at bounding box center [744, 217] width 26 height 7
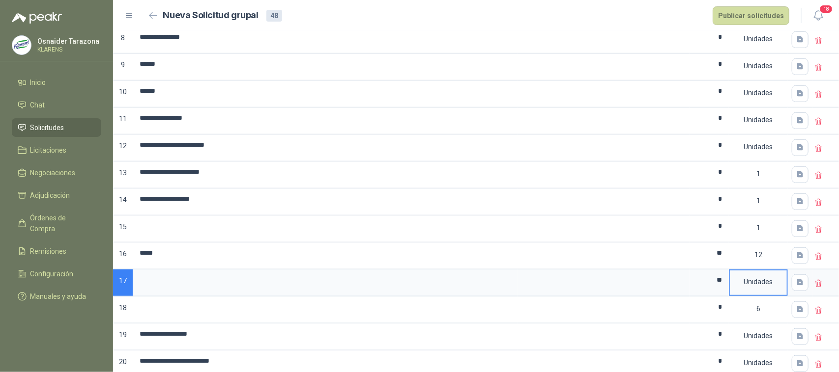
drag, startPoint x: 766, startPoint y: 317, endPoint x: 763, endPoint y: 293, distance: 24.3
click at [766, 315] on div "6" at bounding box center [758, 309] width 57 height 23
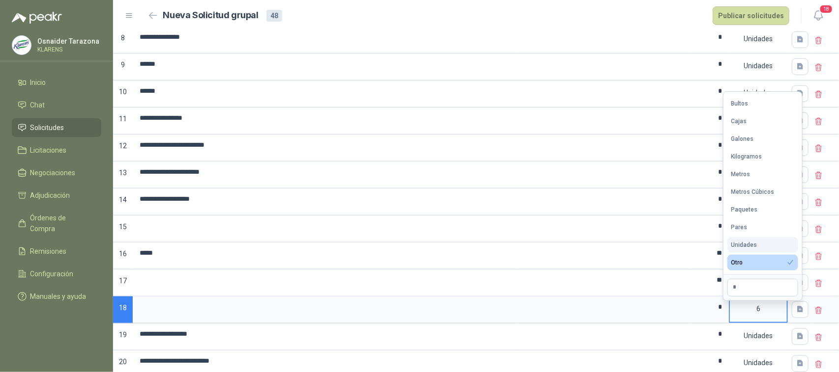
click at [758, 245] on button "Unidades" at bounding box center [762, 245] width 71 height 16
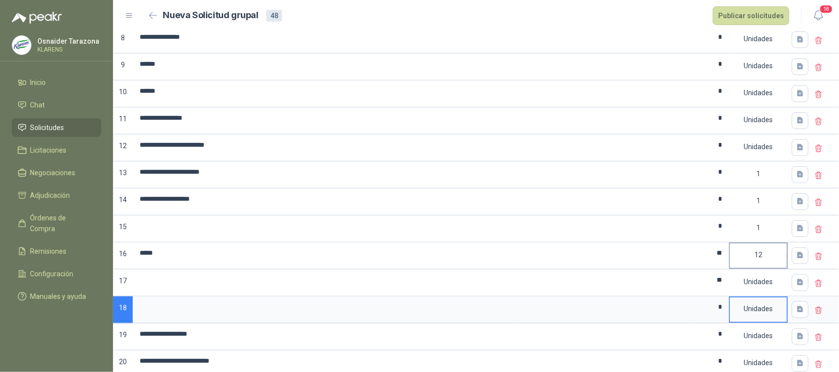
click at [748, 256] on div "12" at bounding box center [758, 255] width 57 height 23
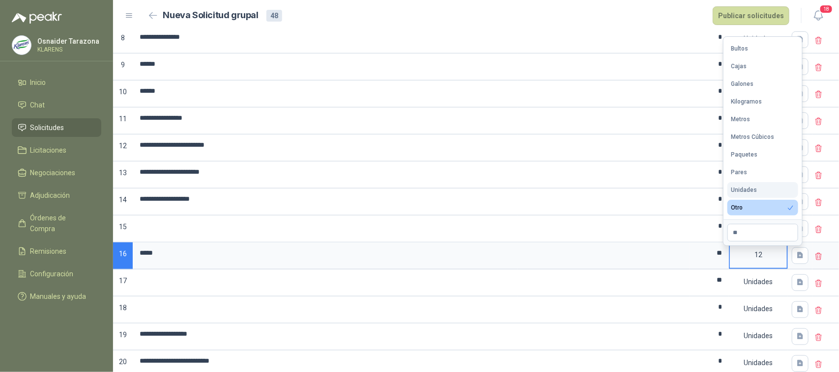
click at [748, 193] on div "Unidades" at bounding box center [744, 190] width 26 height 7
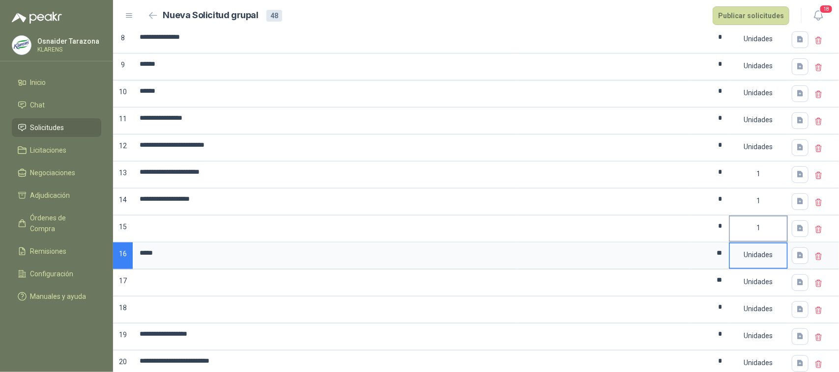
click at [757, 232] on div "1" at bounding box center [758, 228] width 57 height 23
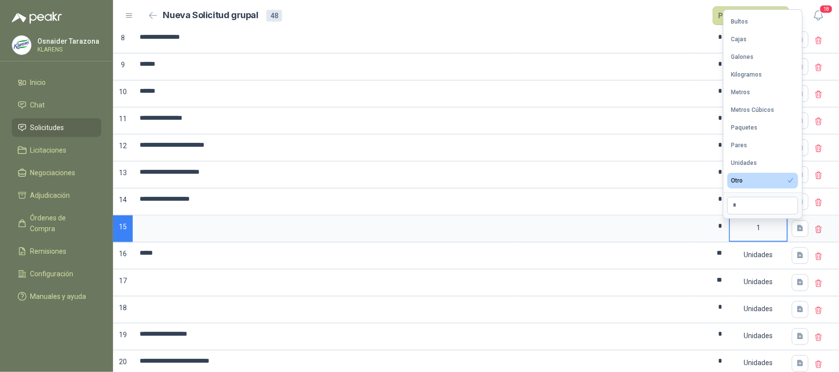
click at [745, 161] on div "Unidades" at bounding box center [744, 163] width 26 height 7
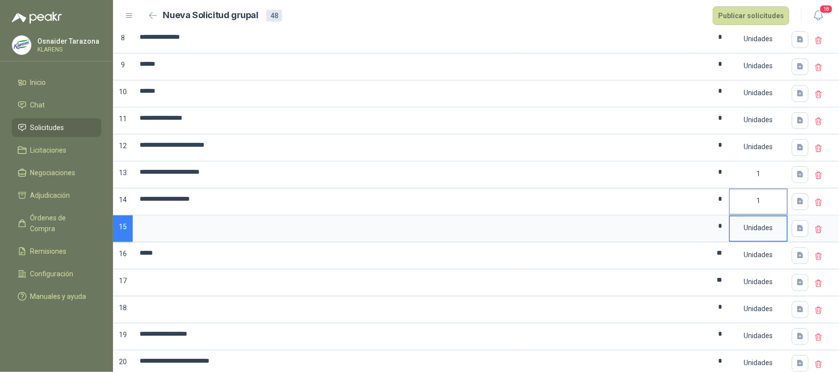
drag, startPoint x: 755, startPoint y: 205, endPoint x: 752, endPoint y: 188, distance: 17.4
click at [755, 205] on div "1" at bounding box center [758, 201] width 57 height 23
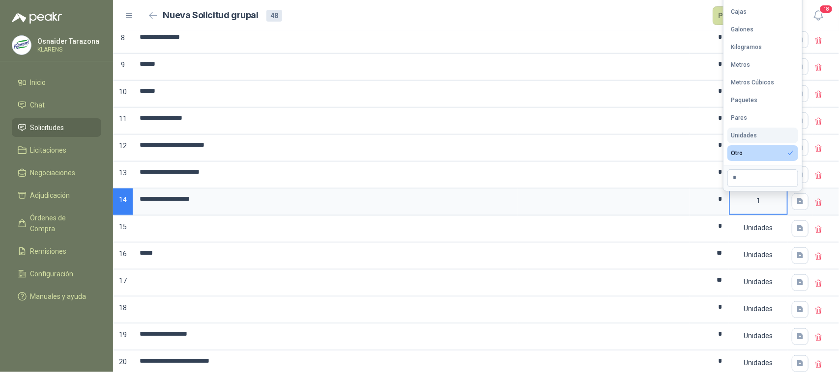
click at [748, 136] on div "Unidades" at bounding box center [744, 135] width 26 height 7
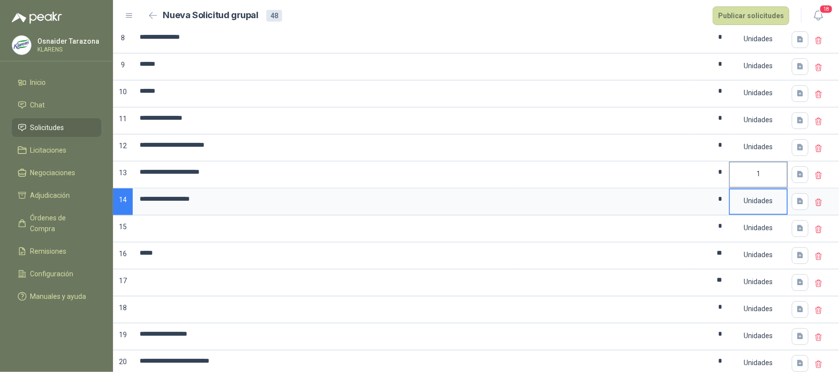
click at [755, 189] on div "1" at bounding box center [758, 175] width 59 height 27
click at [754, 177] on div "1" at bounding box center [758, 174] width 57 height 23
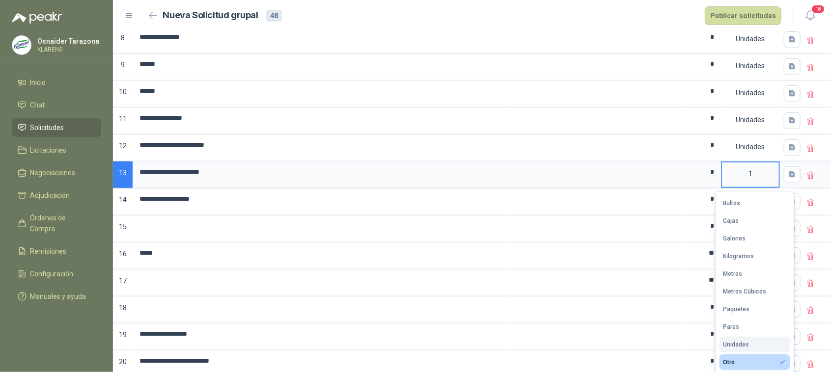
click at [736, 344] on div "Unidades" at bounding box center [737, 344] width 26 height 7
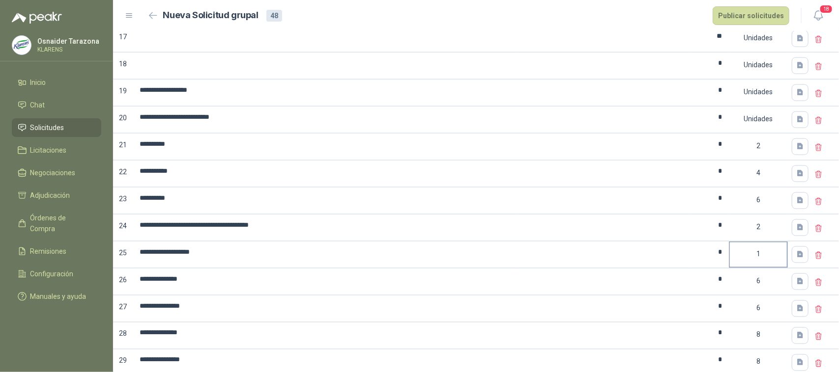
scroll to position [553, 0]
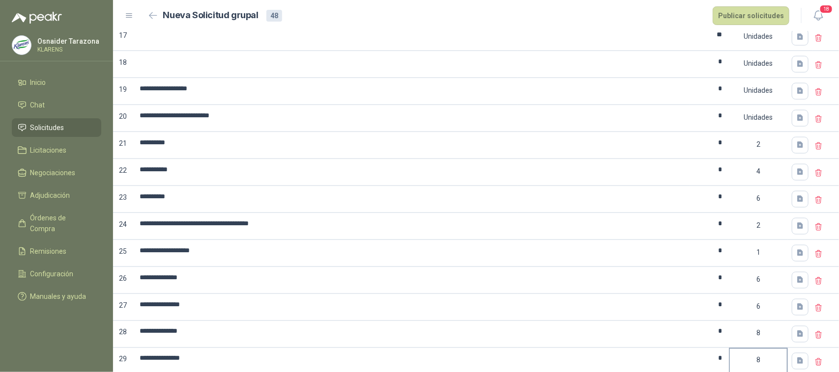
click at [754, 367] on div "8" at bounding box center [758, 360] width 57 height 23
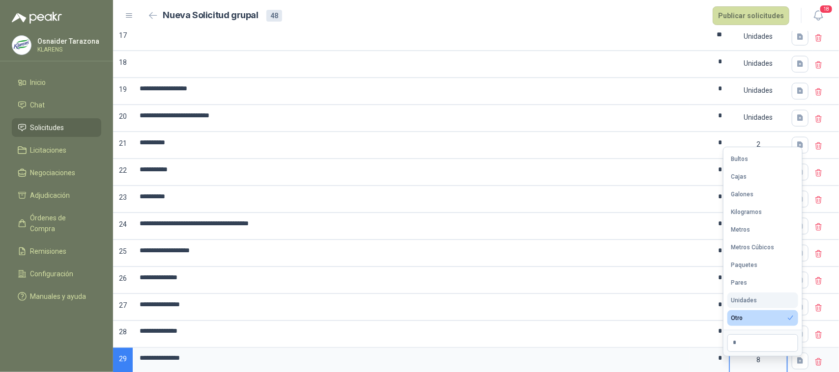
click at [754, 299] on div "Unidades" at bounding box center [744, 300] width 26 height 7
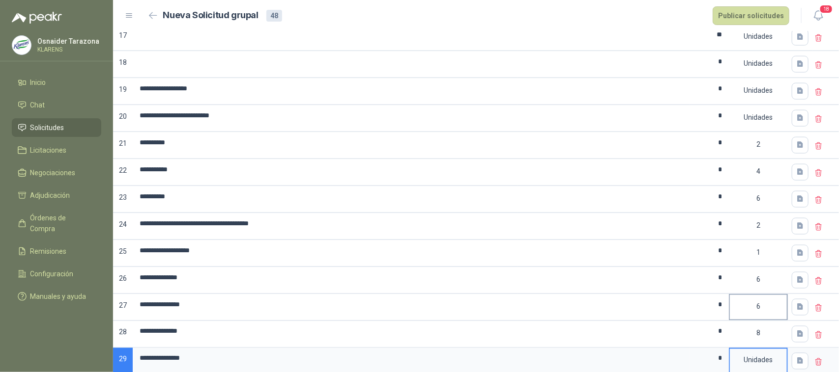
drag, startPoint x: 766, startPoint y: 330, endPoint x: 766, endPoint y: 307, distance: 23.1
click at [766, 330] on div "**********" at bounding box center [476, 230] width 726 height 1317
click at [770, 332] on div "8" at bounding box center [758, 333] width 57 height 23
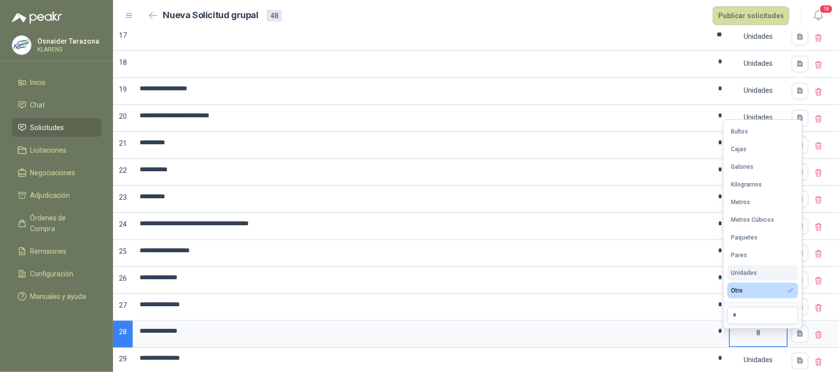
click at [761, 275] on button "Unidades" at bounding box center [762, 273] width 71 height 16
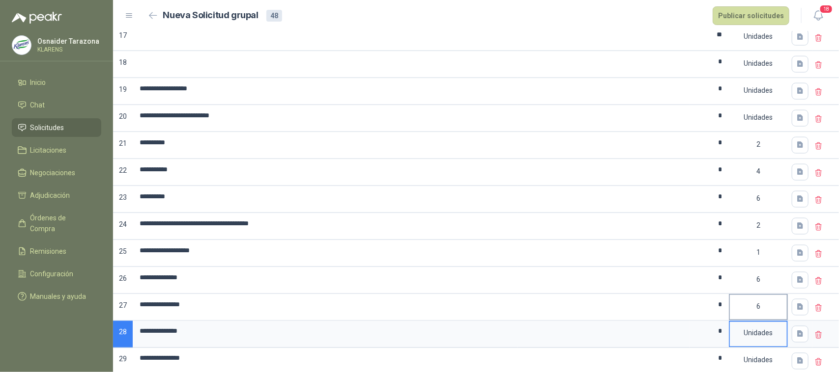
click at [767, 315] on div "6" at bounding box center [758, 306] width 57 height 23
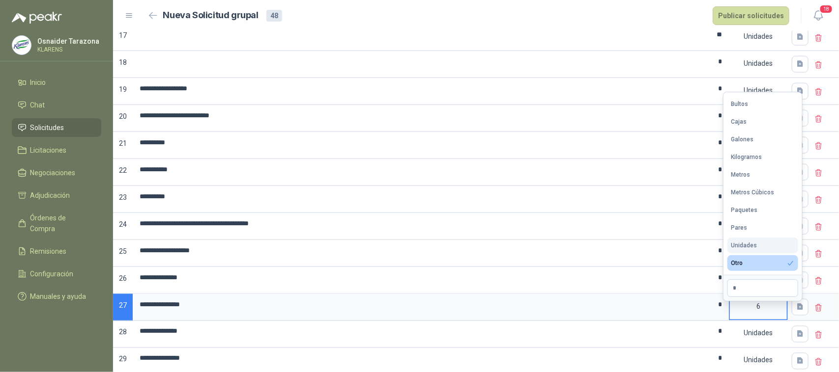
click at [753, 246] on div "Unidades" at bounding box center [744, 245] width 26 height 7
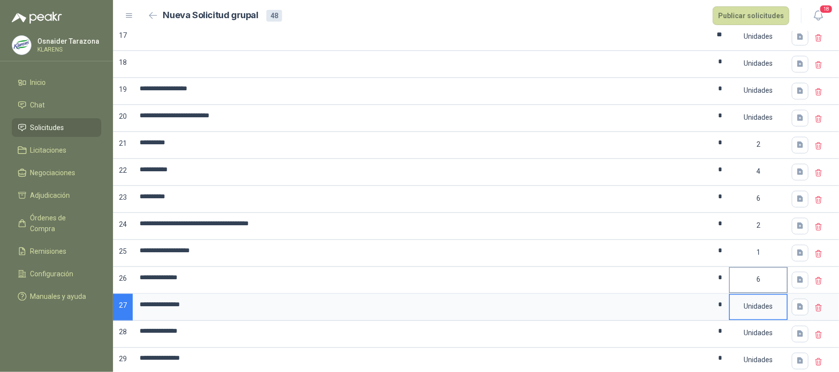
click at [760, 286] on div "6" at bounding box center [758, 279] width 57 height 23
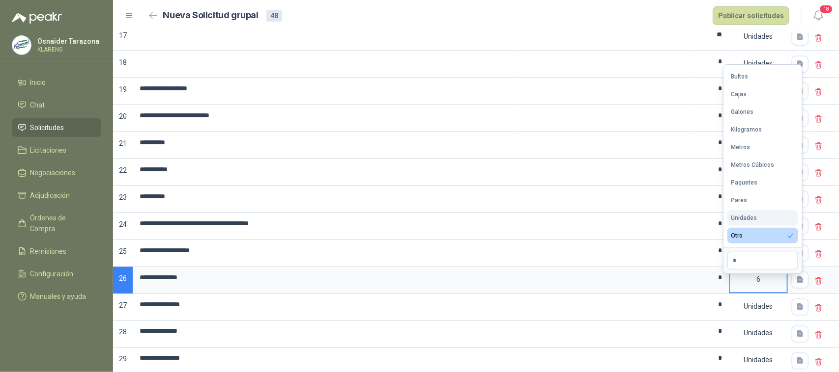
click at [750, 218] on div "Unidades" at bounding box center [744, 218] width 26 height 7
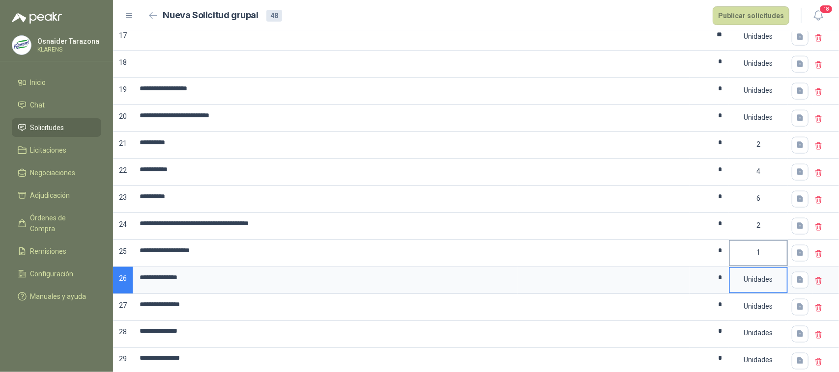
drag, startPoint x: 757, startPoint y: 269, endPoint x: 756, endPoint y: 263, distance: 6.0
click at [757, 264] on div "1" at bounding box center [758, 252] width 57 height 23
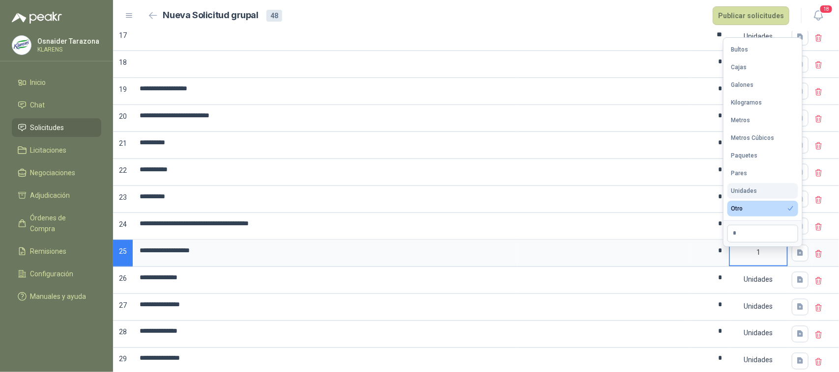
click at [747, 189] on div "Unidades" at bounding box center [744, 191] width 26 height 7
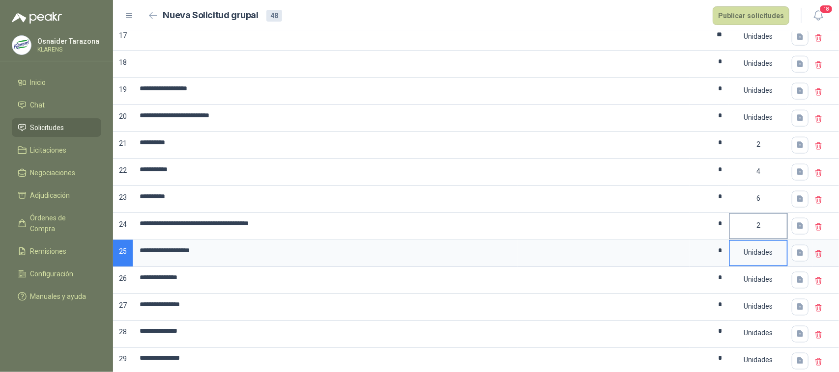
click at [754, 234] on div "2" at bounding box center [758, 225] width 57 height 23
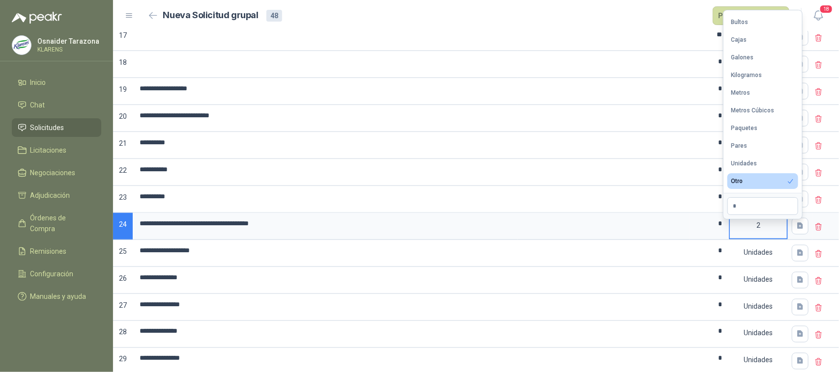
drag, startPoint x: 740, startPoint y: 158, endPoint x: 756, endPoint y: 196, distance: 40.3
click at [740, 159] on button "Unidades" at bounding box center [762, 164] width 71 height 16
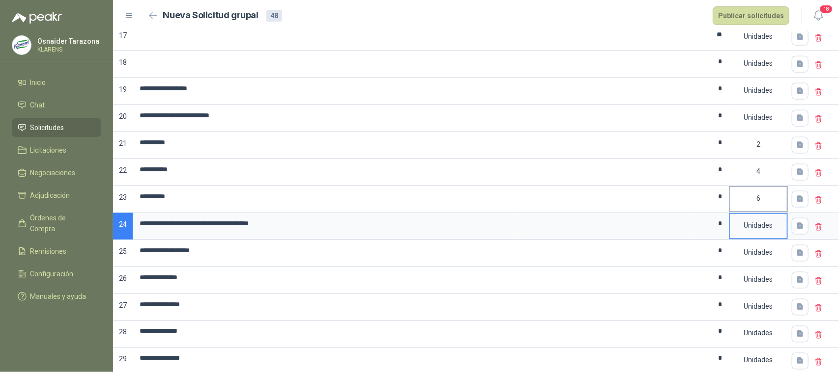
click at [758, 207] on div "6" at bounding box center [758, 198] width 57 height 23
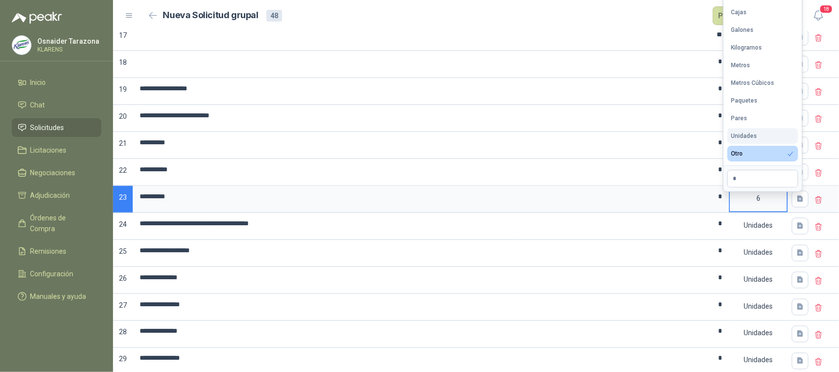
click at [751, 133] on div "Unidades" at bounding box center [744, 136] width 26 height 7
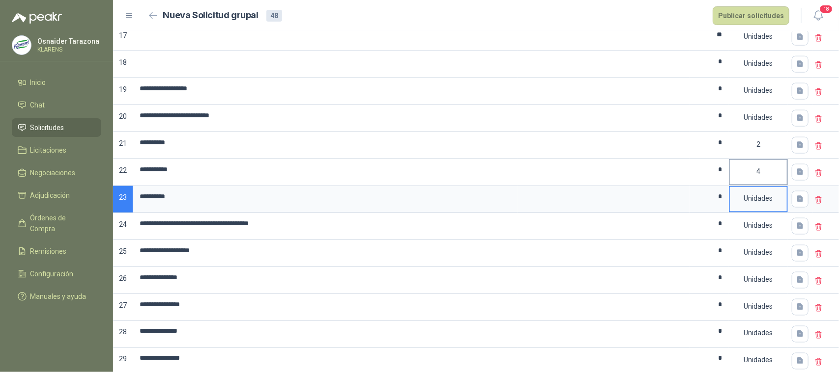
drag, startPoint x: 766, startPoint y: 179, endPoint x: 760, endPoint y: 160, distance: 20.8
click at [766, 178] on div "4" at bounding box center [758, 171] width 57 height 23
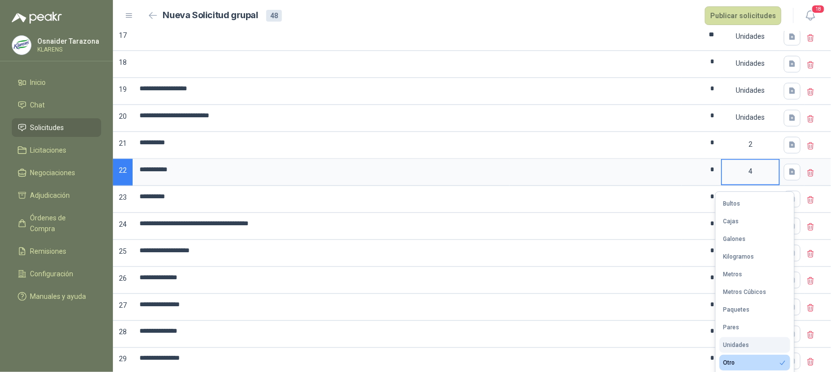
click at [745, 346] on div "Unidades" at bounding box center [737, 345] width 26 height 7
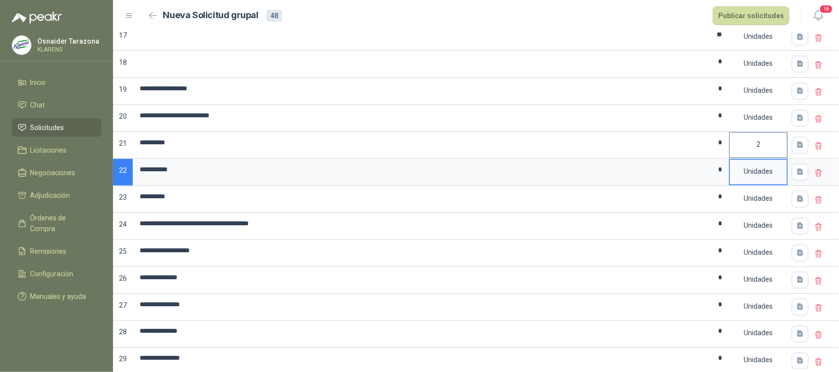
click at [753, 155] on div "2" at bounding box center [758, 144] width 57 height 23
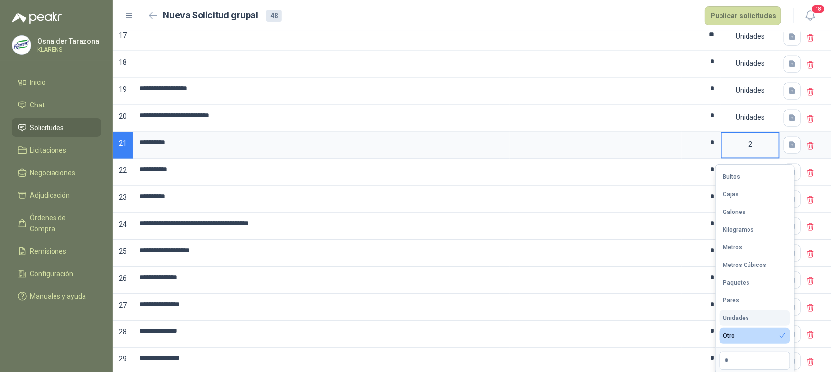
click at [749, 312] on button "Unidades" at bounding box center [755, 319] width 71 height 16
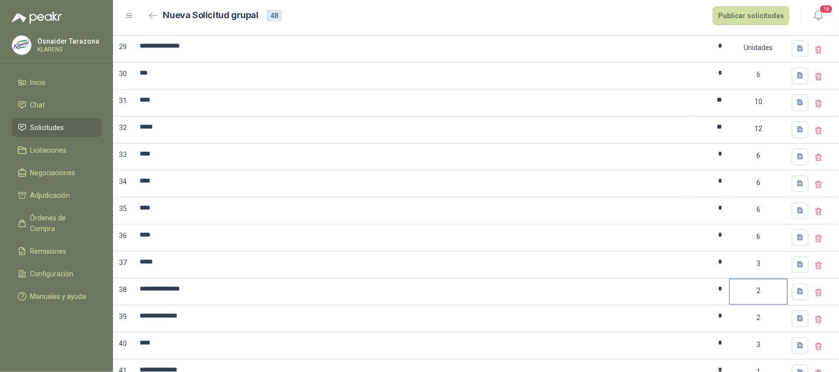
scroll to position [860, 0]
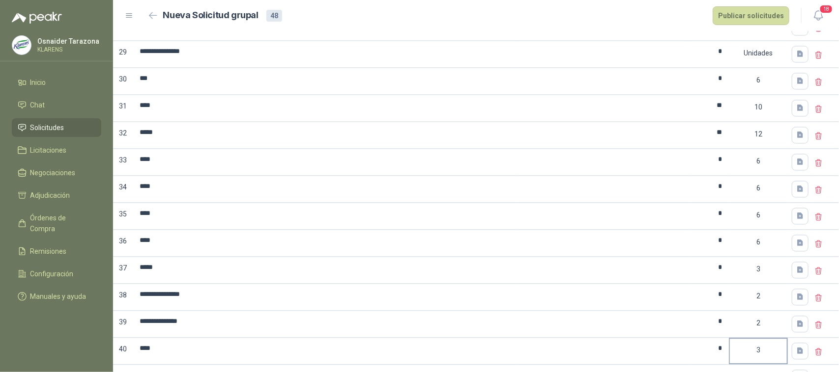
click at [772, 362] on div "3" at bounding box center [758, 351] width 57 height 23
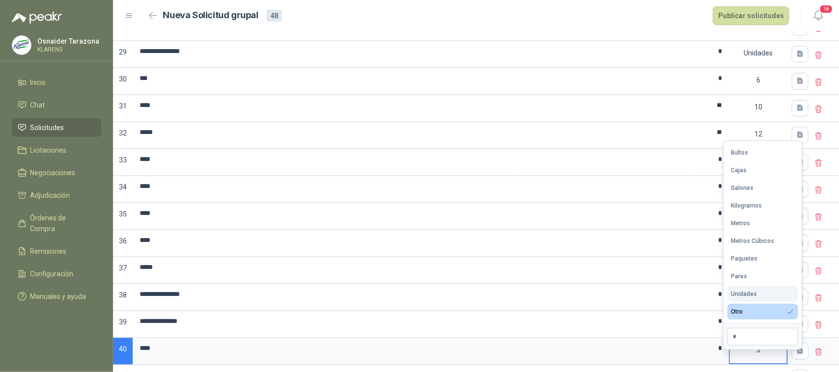
click at [748, 288] on button "Unidades" at bounding box center [762, 294] width 71 height 16
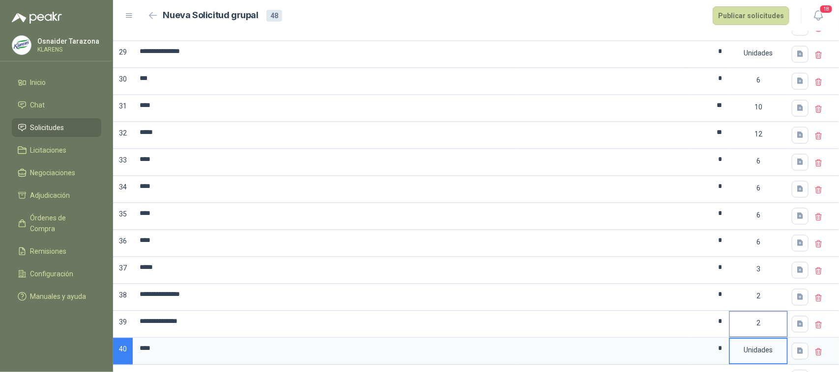
click at [754, 333] on div "2" at bounding box center [758, 323] width 57 height 23
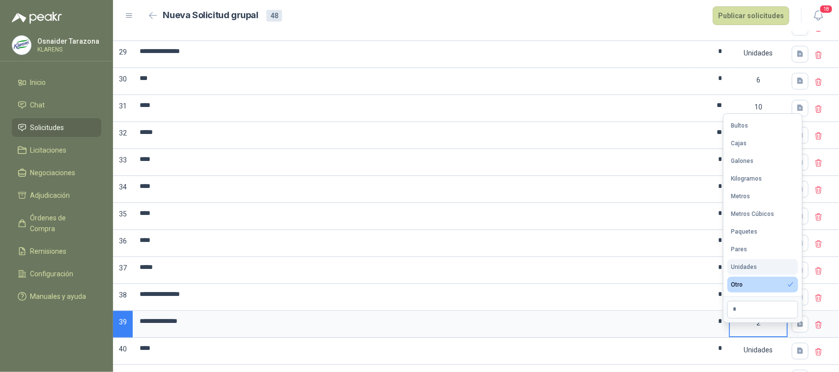
click at [746, 261] on button "Unidades" at bounding box center [762, 267] width 71 height 16
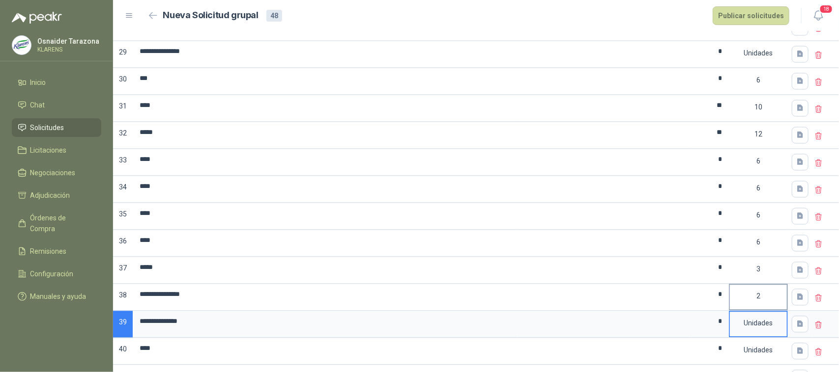
click at [755, 308] on div "2" at bounding box center [758, 296] width 57 height 23
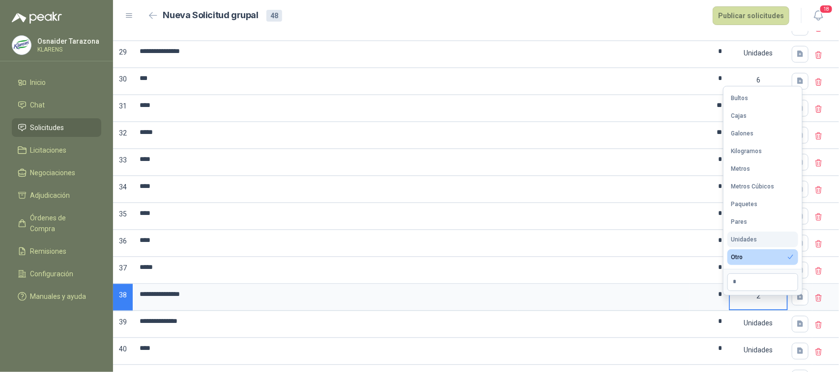
click at [757, 237] on button "Unidades" at bounding box center [762, 240] width 71 height 16
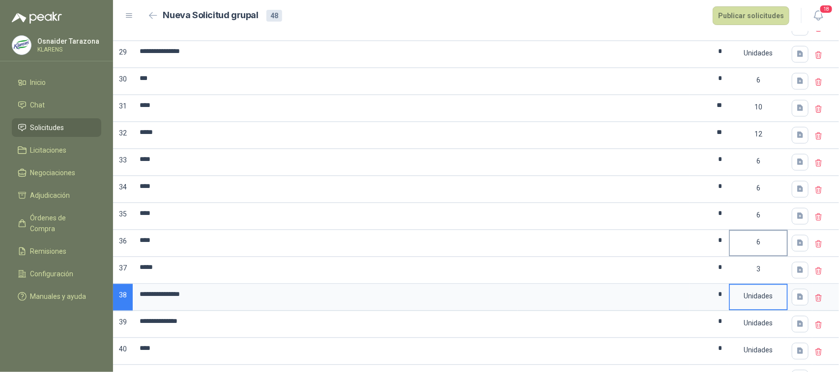
drag, startPoint x: 763, startPoint y: 281, endPoint x: 753, endPoint y: 258, distance: 24.0
click at [763, 280] on div "3" at bounding box center [758, 269] width 57 height 23
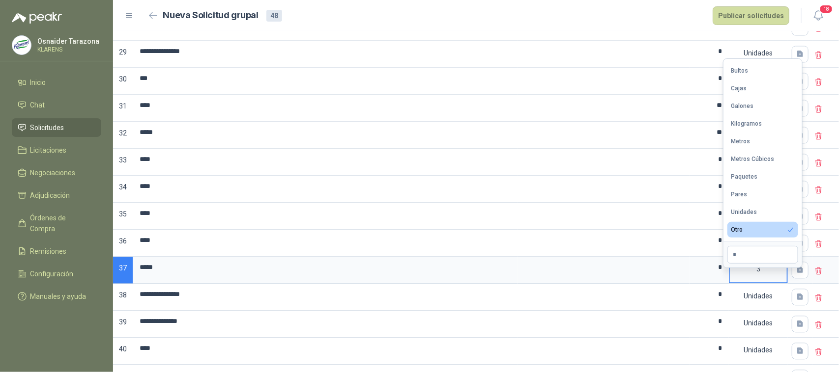
drag, startPoint x: 747, startPoint y: 210, endPoint x: 751, endPoint y: 220, distance: 10.9
click at [747, 210] on div "Unidades" at bounding box center [744, 212] width 26 height 7
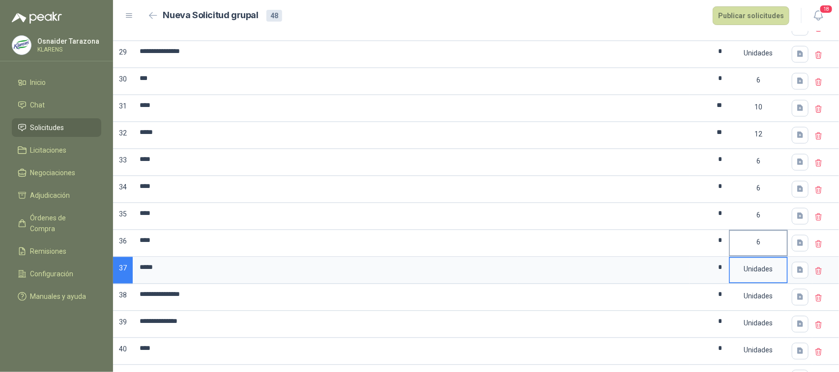
click at [753, 254] on div "6" at bounding box center [758, 242] width 57 height 23
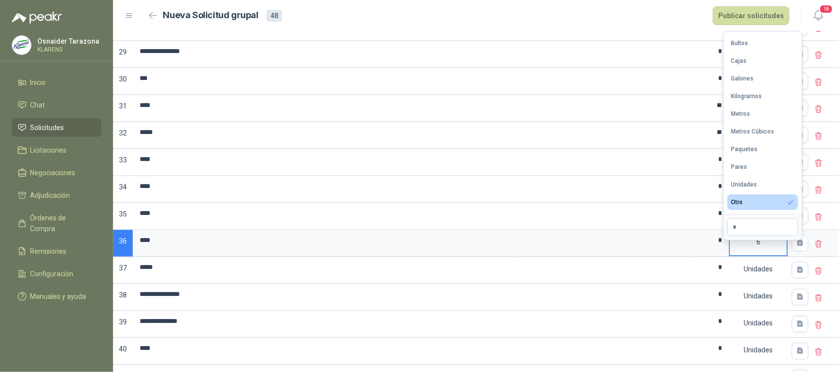
drag, startPoint x: 746, startPoint y: 182, endPoint x: 760, endPoint y: 217, distance: 37.7
click at [747, 182] on div "Unidades" at bounding box center [744, 184] width 26 height 7
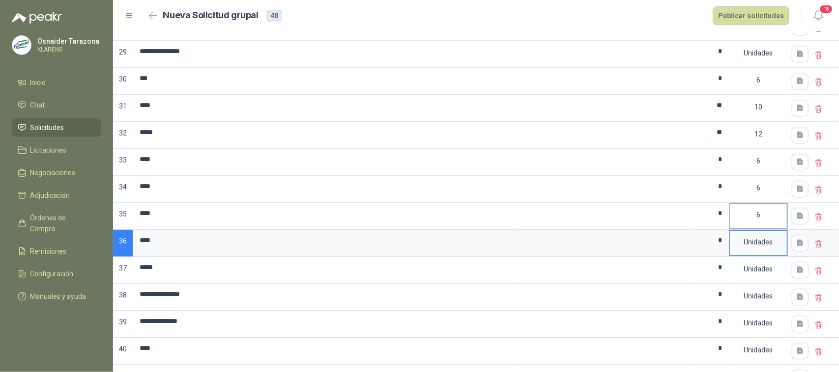
click at [758, 225] on div "6" at bounding box center [758, 215] width 57 height 23
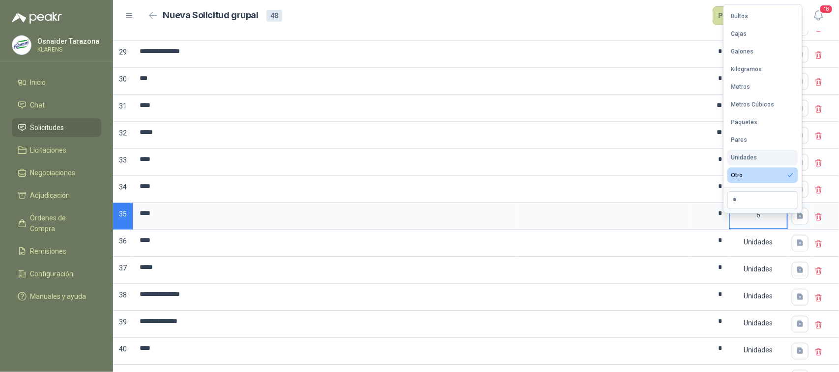
click at [743, 153] on button "Unidades" at bounding box center [762, 158] width 71 height 16
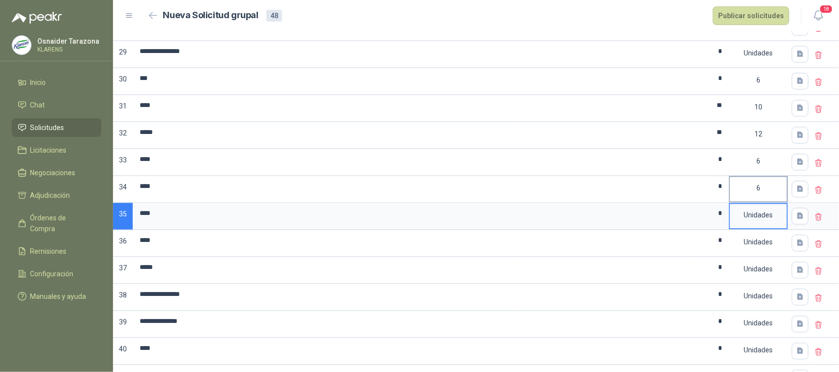
click at [760, 197] on div "6" at bounding box center [758, 188] width 57 height 23
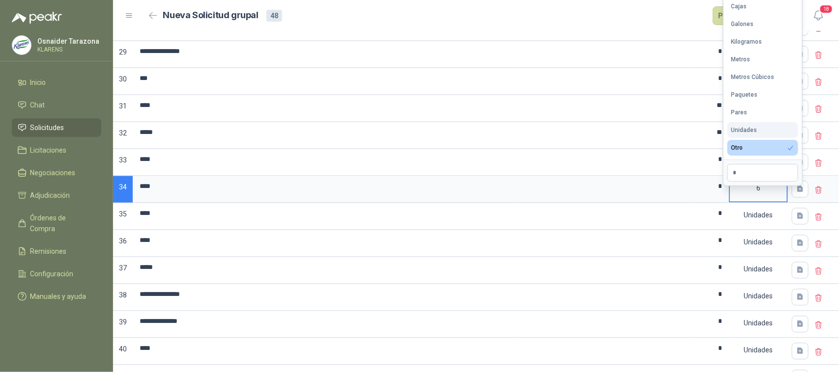
click at [745, 128] on div "Unidades" at bounding box center [744, 130] width 26 height 7
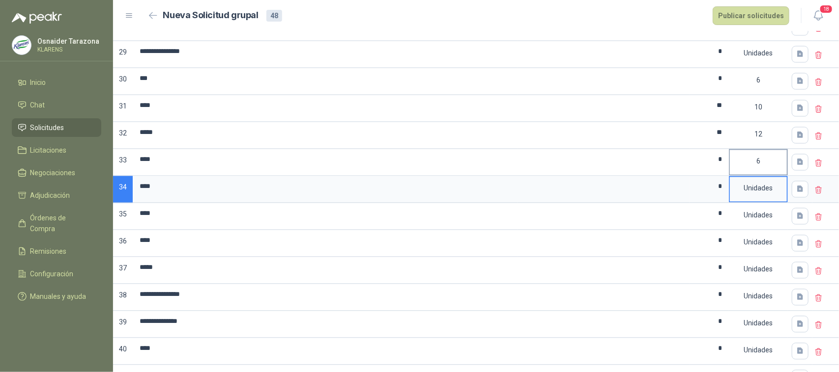
click at [758, 163] on div "6" at bounding box center [758, 161] width 57 height 23
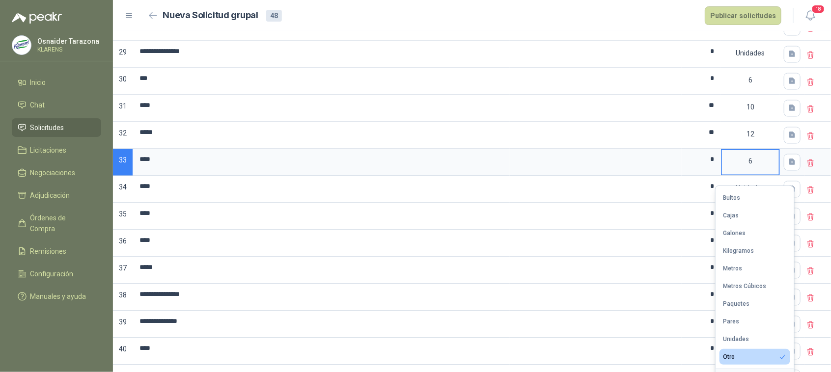
click at [740, 336] on div "Unidades" at bounding box center [737, 339] width 26 height 7
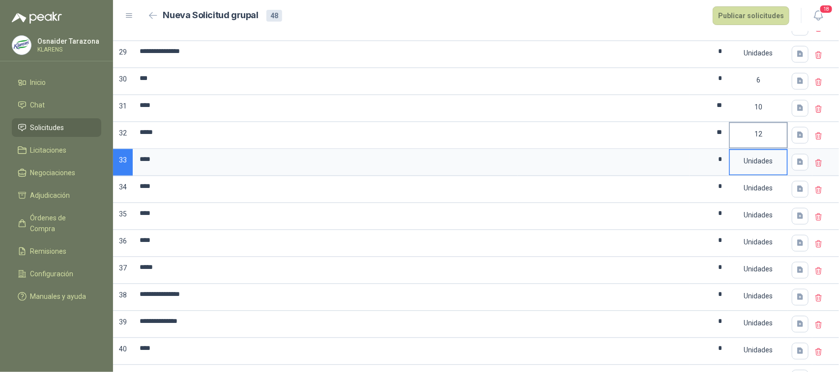
click at [745, 146] on div "12" at bounding box center [758, 134] width 57 height 23
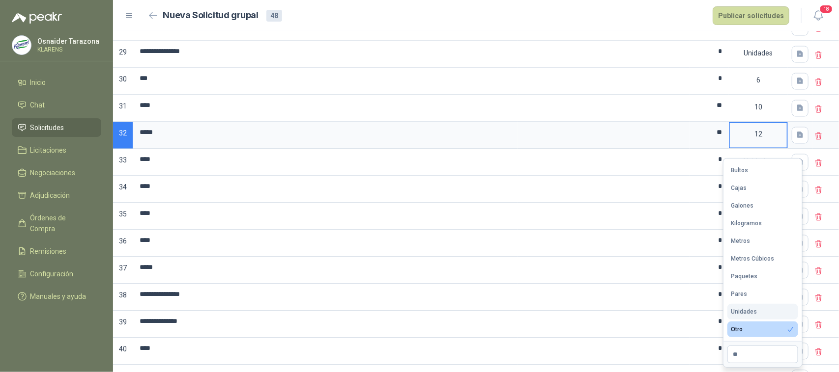
click at [748, 309] on div "Unidades" at bounding box center [744, 312] width 26 height 7
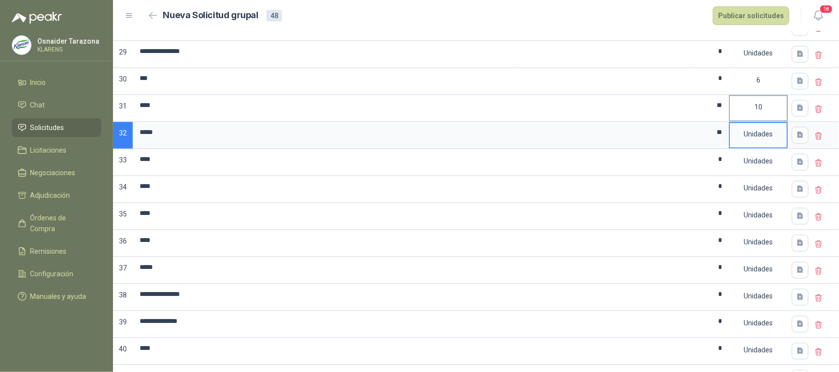
click at [753, 117] on div "10" at bounding box center [758, 107] width 57 height 23
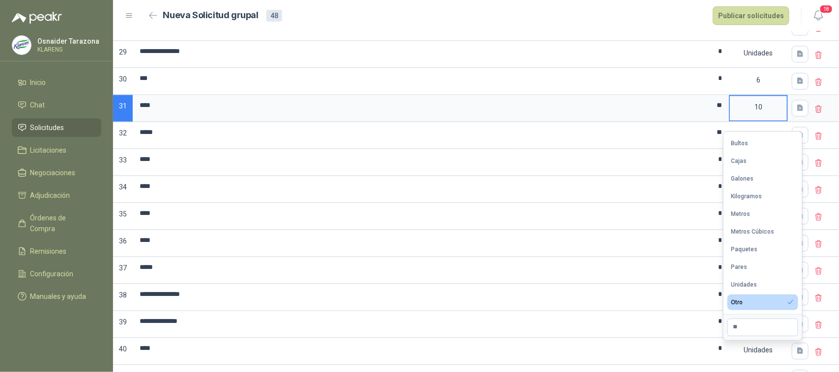
click at [747, 283] on div "Unidades" at bounding box center [744, 285] width 26 height 7
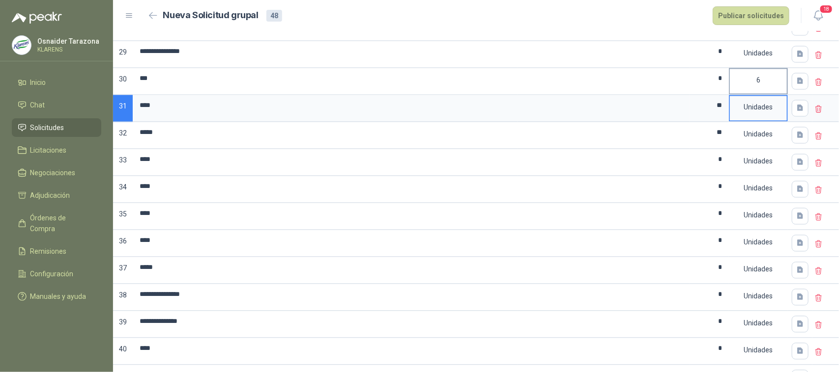
click at [766, 87] on div "6" at bounding box center [758, 80] width 57 height 23
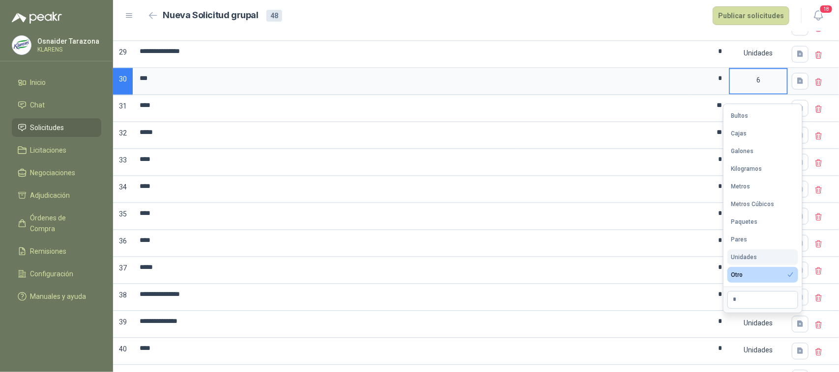
click at [752, 254] on div "Unidades" at bounding box center [744, 257] width 26 height 7
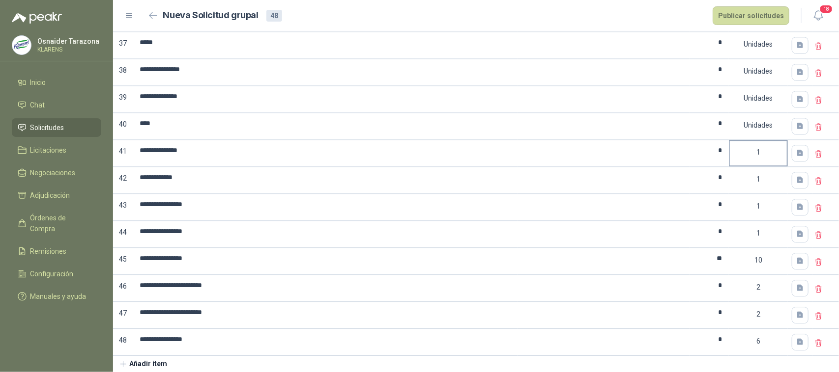
scroll to position [1101, 0]
click at [757, 341] on div "6" at bounding box center [758, 341] width 57 height 23
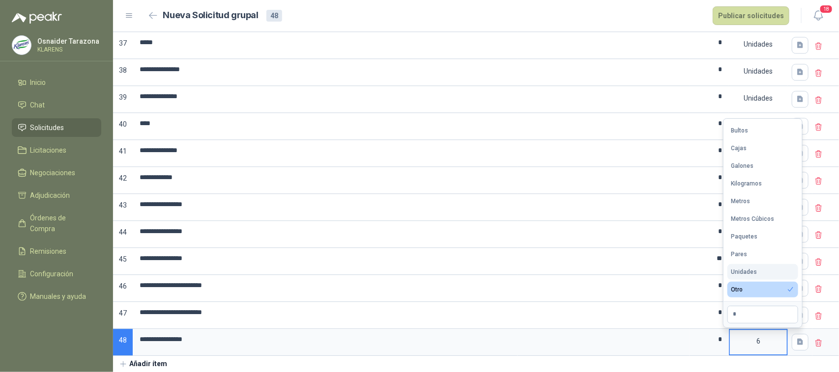
click at [766, 267] on button "Unidades" at bounding box center [762, 272] width 71 height 16
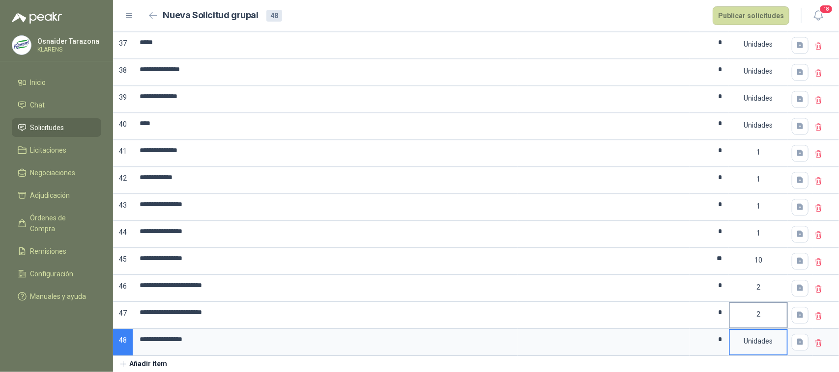
click at [763, 305] on div "2" at bounding box center [758, 314] width 57 height 23
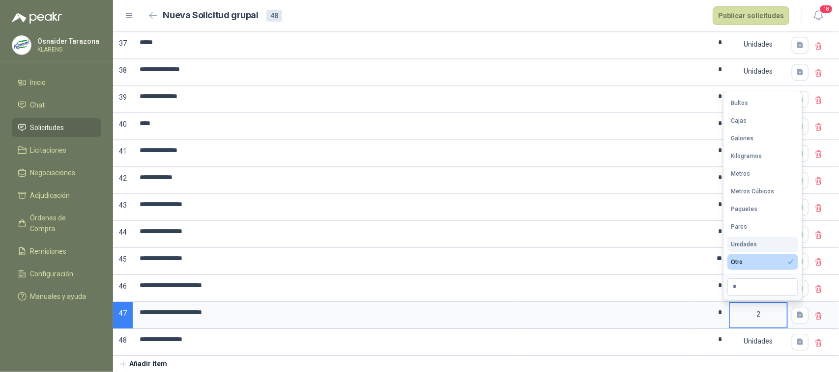
click at [760, 239] on button "Unidades" at bounding box center [762, 245] width 71 height 16
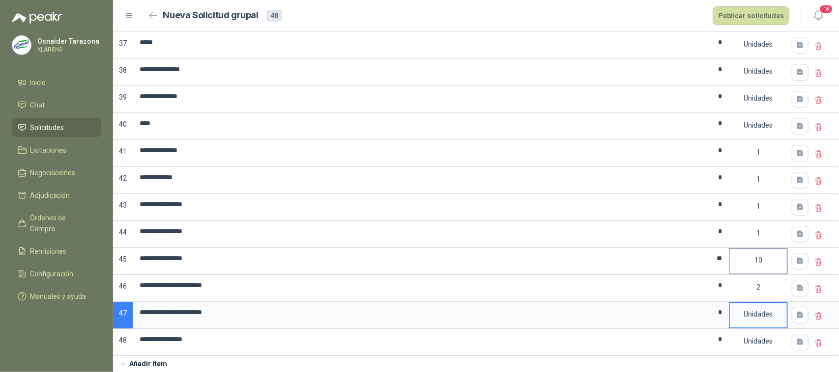
click at [757, 261] on div "10" at bounding box center [758, 260] width 57 height 23
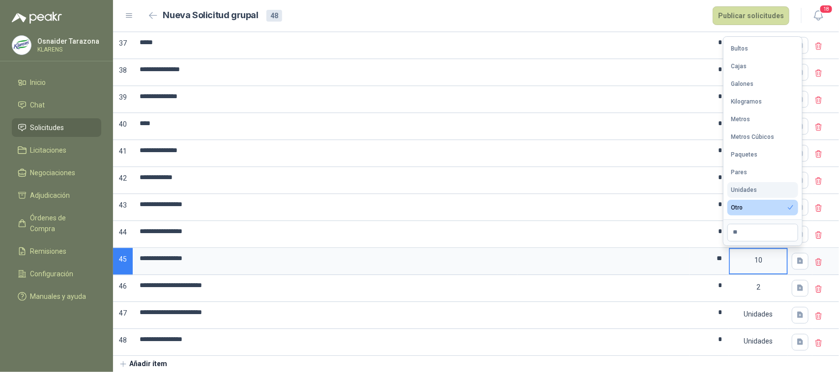
click at [750, 185] on button "Unidades" at bounding box center [762, 190] width 71 height 16
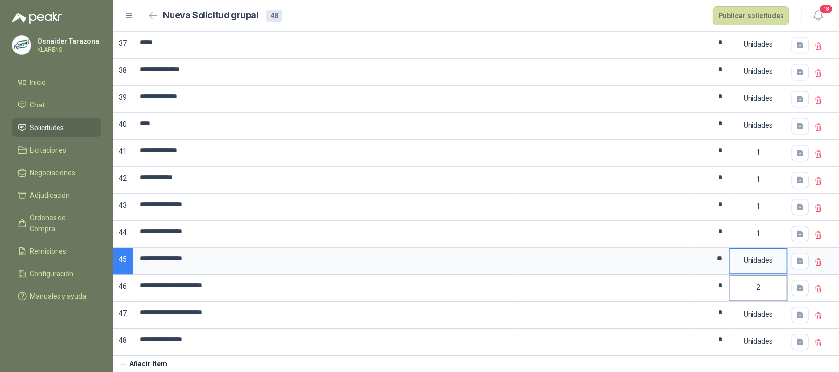
click at [747, 290] on div "2" at bounding box center [758, 287] width 57 height 23
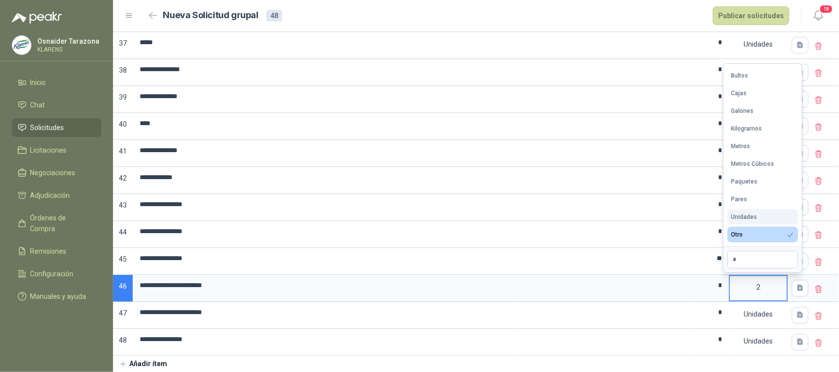
click at [750, 214] on div "Unidades" at bounding box center [744, 217] width 26 height 7
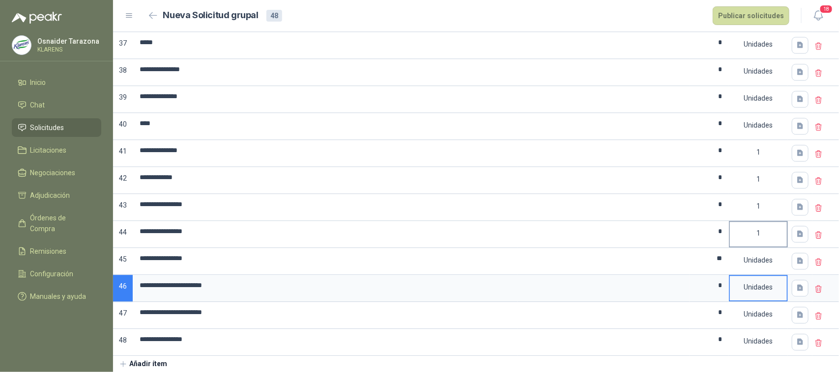
click at [757, 232] on div "1" at bounding box center [758, 233] width 57 height 23
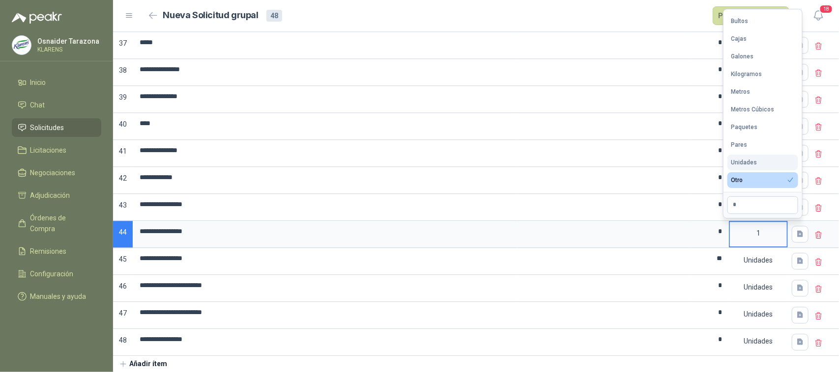
click at [750, 160] on div "Unidades" at bounding box center [744, 162] width 26 height 7
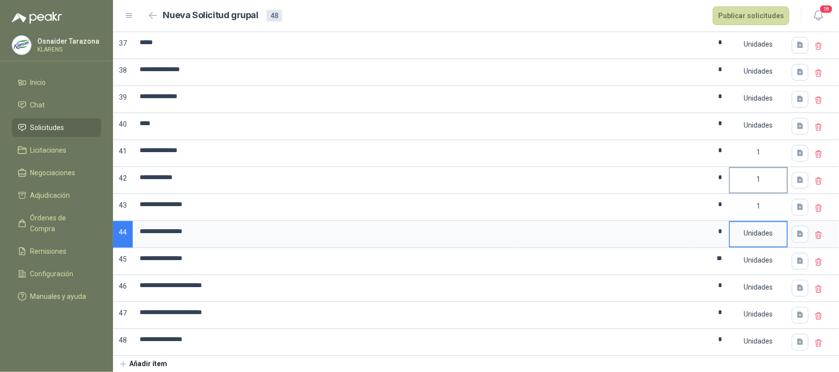
drag, startPoint x: 755, startPoint y: 200, endPoint x: 755, endPoint y: 185, distance: 14.7
click at [755, 199] on div "1" at bounding box center [758, 206] width 57 height 23
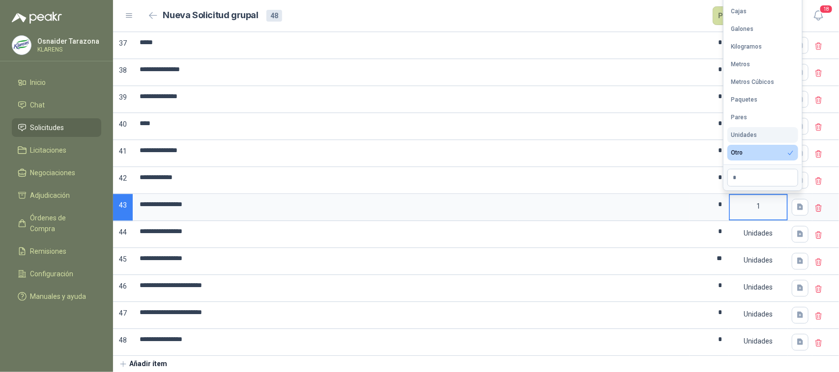
click at [750, 129] on button "Unidades" at bounding box center [762, 135] width 71 height 16
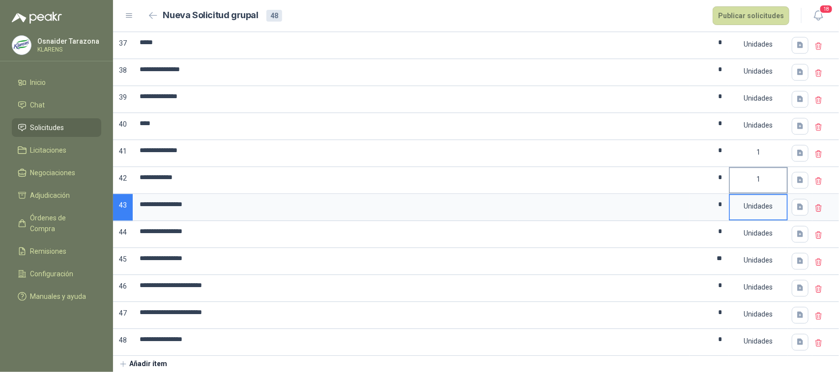
click at [758, 168] on div "1" at bounding box center [758, 179] width 57 height 23
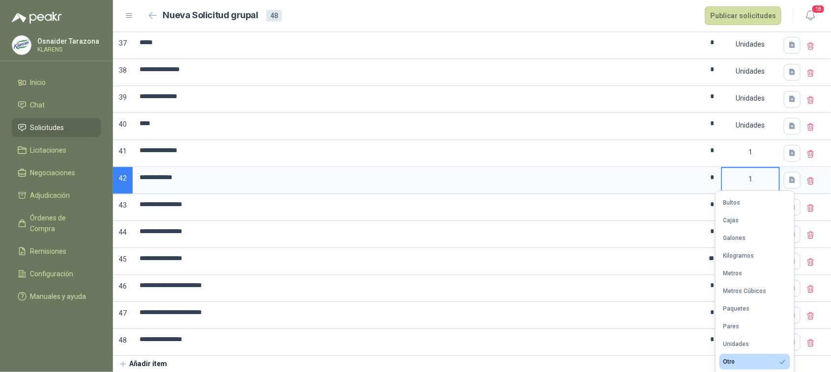
drag, startPoint x: 726, startPoint y: 345, endPoint x: 736, endPoint y: 318, distance: 29.2
click at [726, 345] on div "Unidades" at bounding box center [737, 344] width 26 height 7
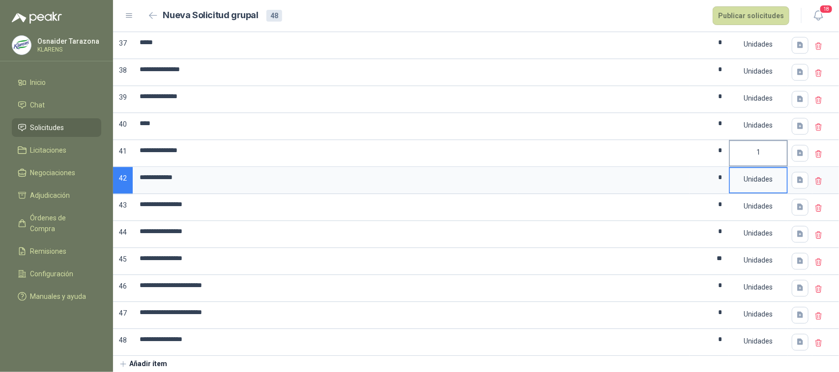
click at [757, 156] on div "1" at bounding box center [758, 152] width 57 height 23
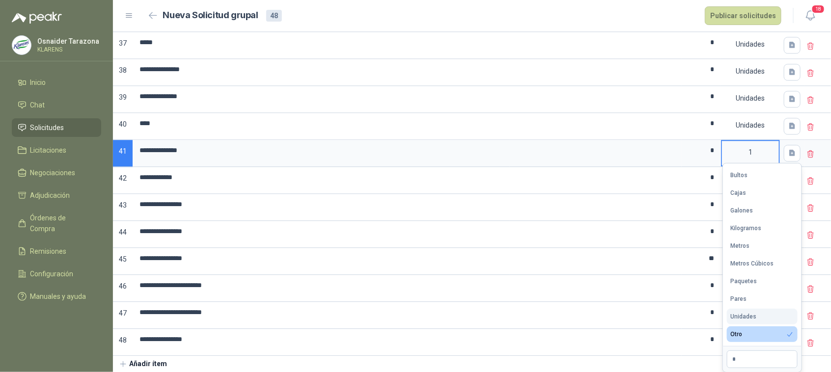
click at [732, 316] on div "Unidades" at bounding box center [744, 316] width 26 height 7
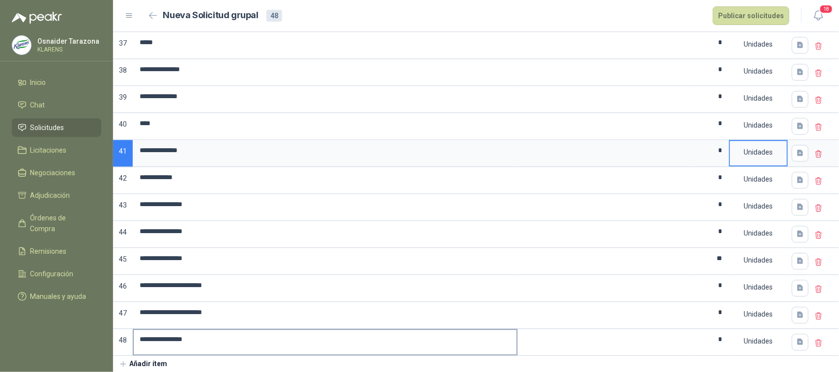
click at [161, 339] on input "**********" at bounding box center [325, 339] width 383 height 19
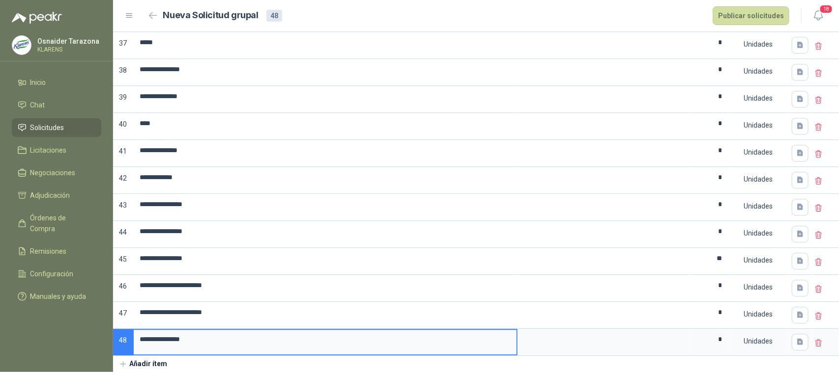
type input "**********"
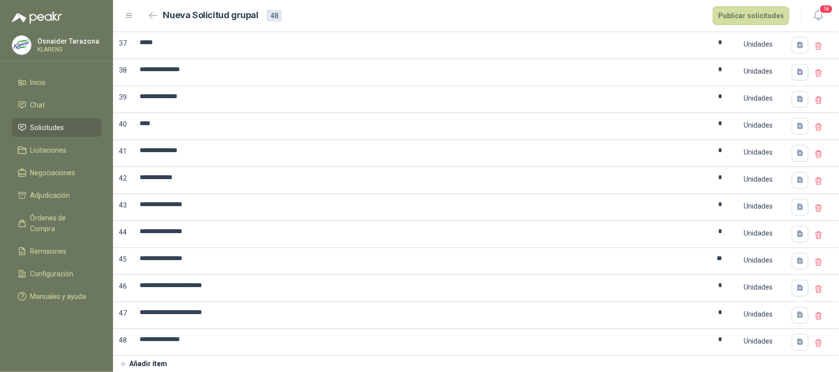
click at [553, 341] on textarea at bounding box center [603, 341] width 170 height 23
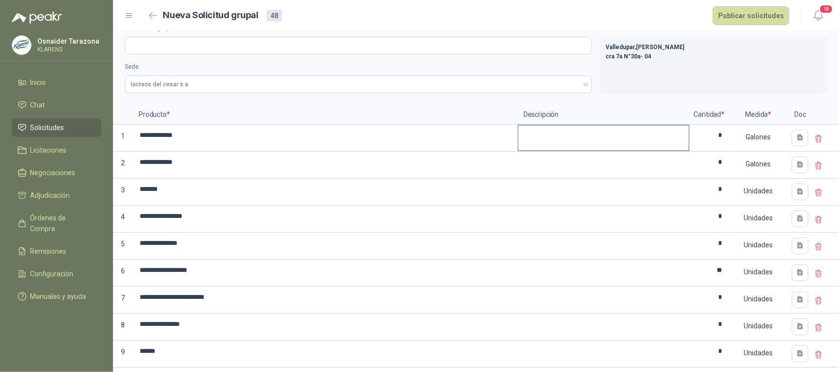
scroll to position [0, 0]
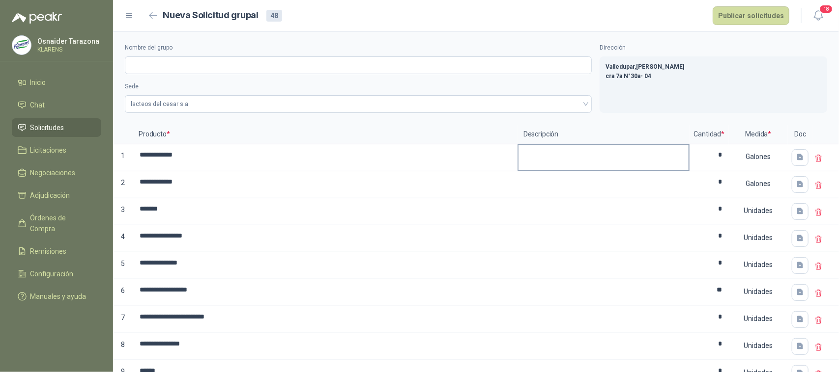
click at [544, 159] on textarea at bounding box center [603, 156] width 170 height 23
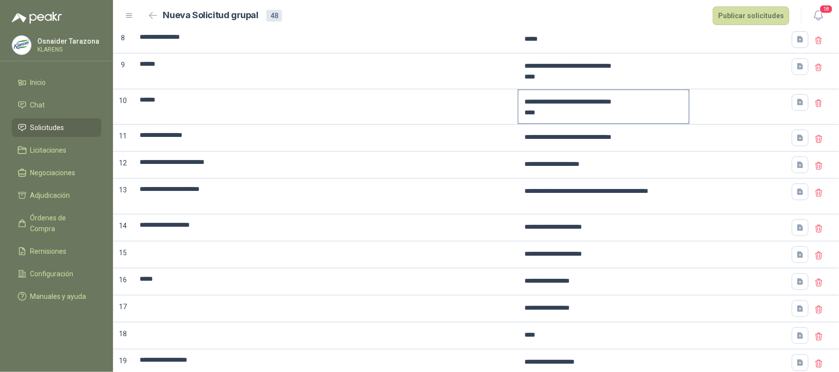
scroll to position [369, 0]
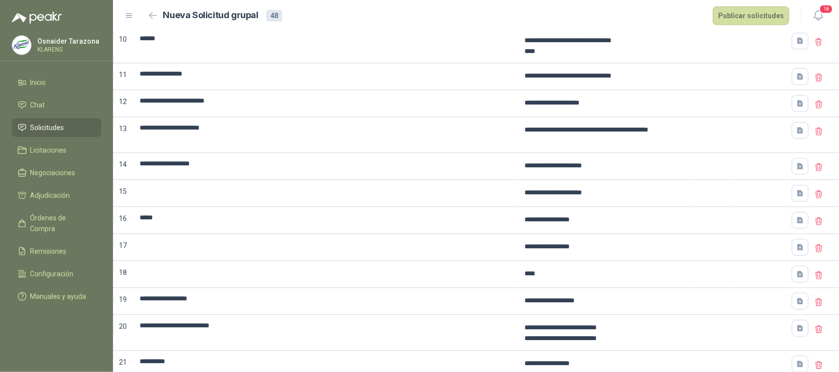
click at [816, 198] on icon at bounding box center [819, 194] width 6 height 7
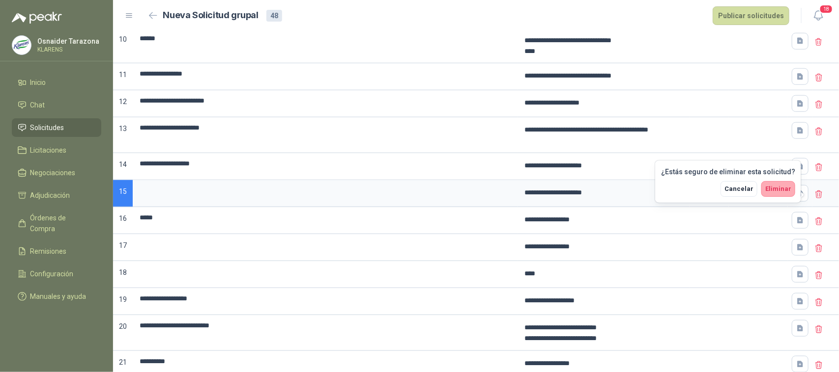
click at [791, 189] on span "Eliminar" at bounding box center [778, 188] width 26 height 7
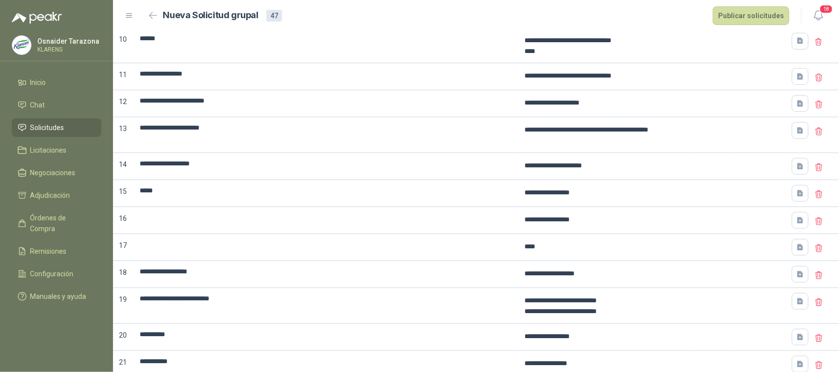
click at [814, 172] on icon at bounding box center [818, 167] width 9 height 9
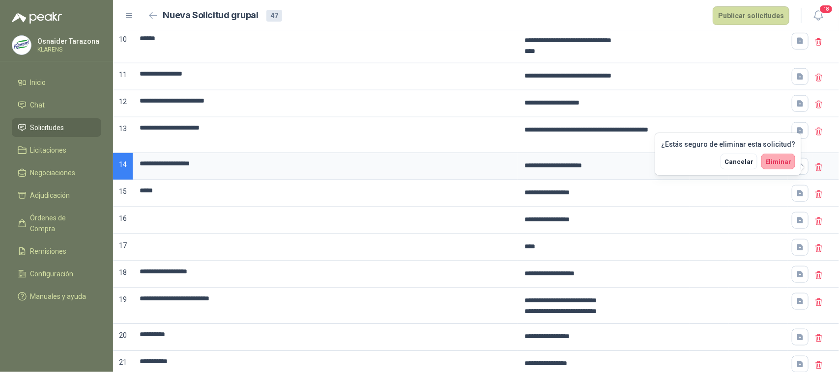
click at [781, 165] on span "Eliminar" at bounding box center [778, 161] width 26 height 7
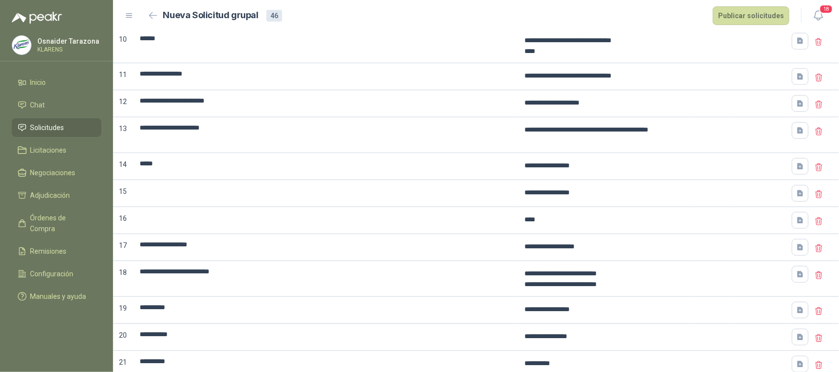
click at [814, 171] on icon at bounding box center [818, 167] width 9 height 9
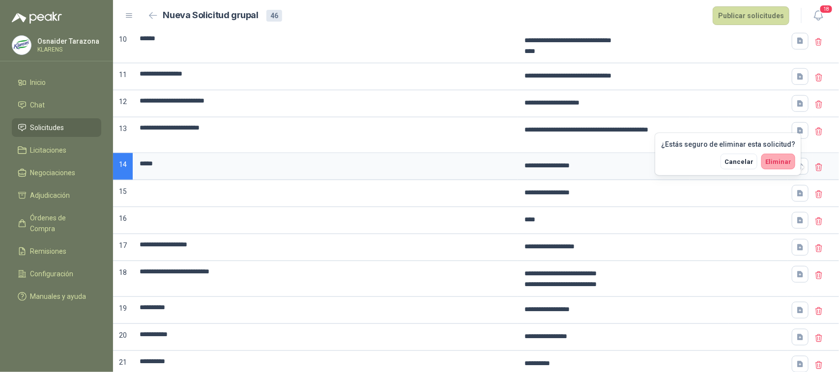
click at [792, 161] on button "Eliminar" at bounding box center [778, 162] width 34 height 16
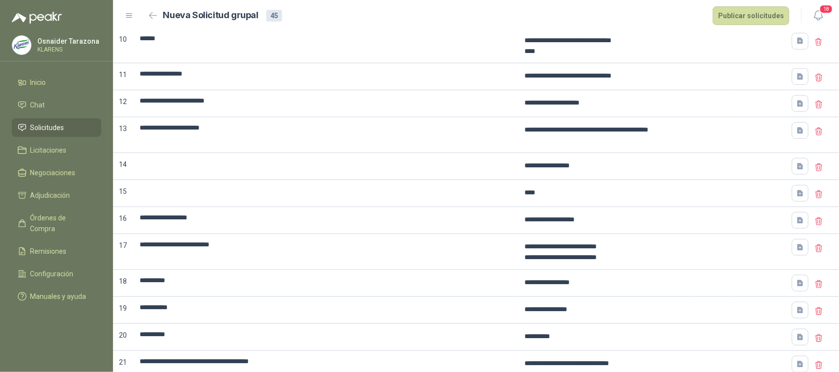
click at [814, 170] on icon at bounding box center [818, 167] width 9 height 9
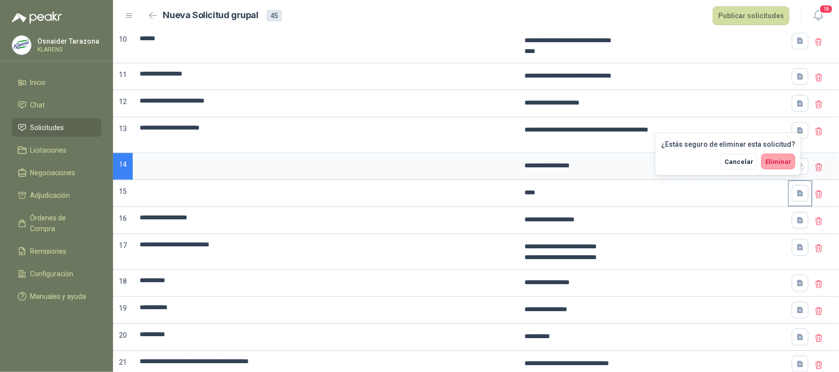
click at [780, 156] on button "Eliminar" at bounding box center [778, 162] width 34 height 16
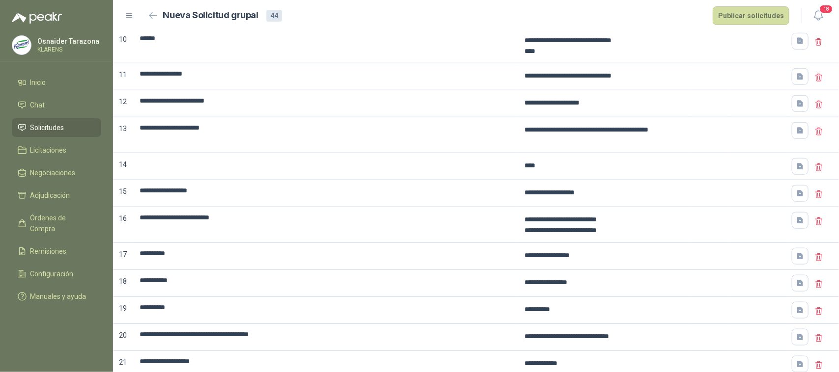
click at [814, 170] on icon at bounding box center [818, 167] width 9 height 9
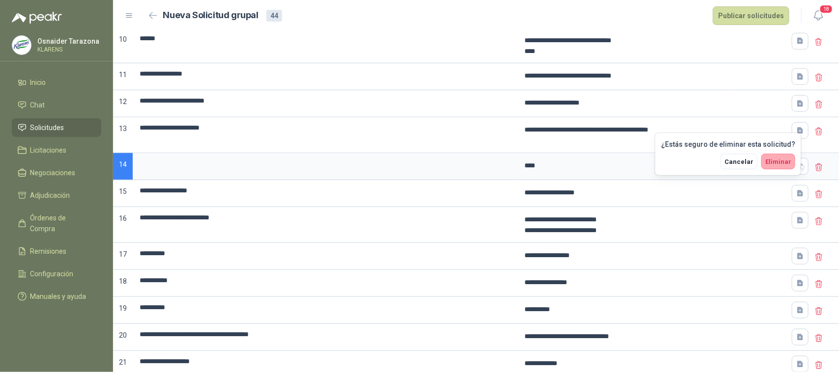
click at [766, 163] on button "Eliminar" at bounding box center [778, 162] width 34 height 16
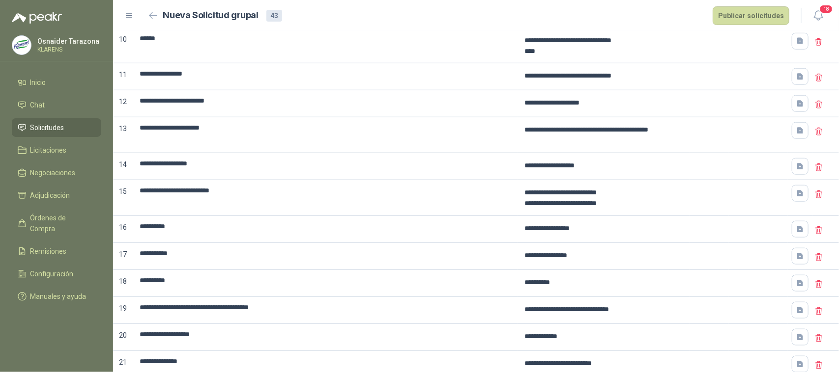
click at [814, 234] on icon at bounding box center [818, 230] width 9 height 9
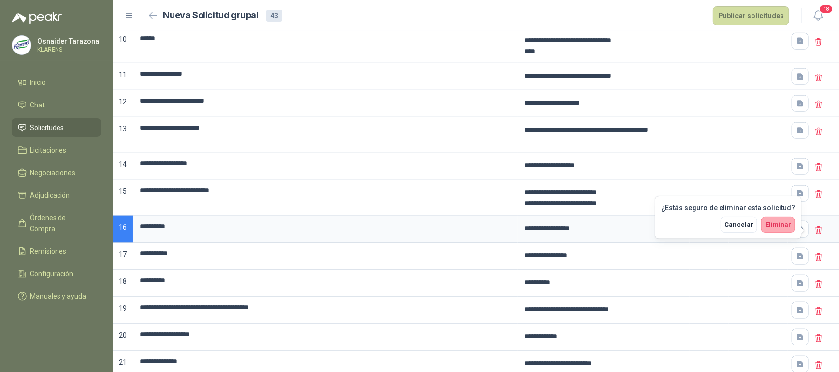
click at [769, 222] on span "Eliminar" at bounding box center [778, 224] width 26 height 7
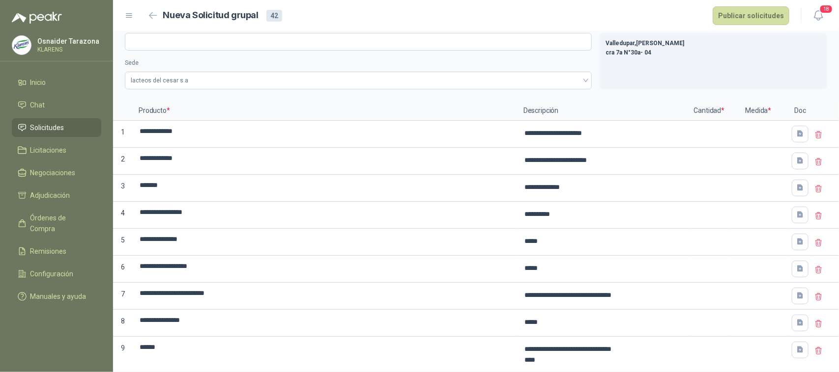
scroll to position [0, 0]
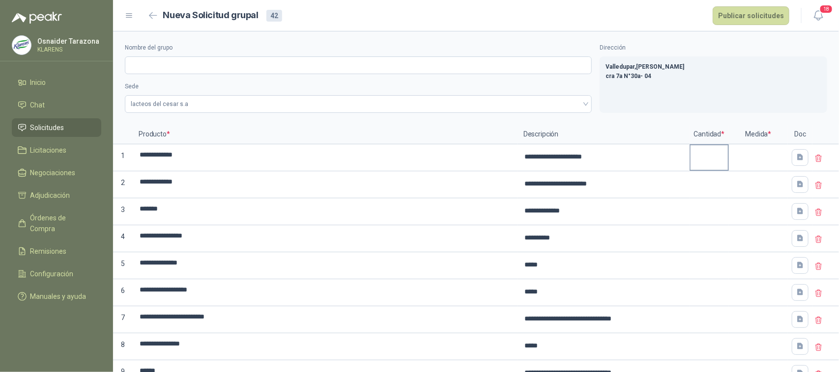
click at [705, 155] on input at bounding box center [708, 154] width 37 height 19
type input "*"
